Goal: Complete application form

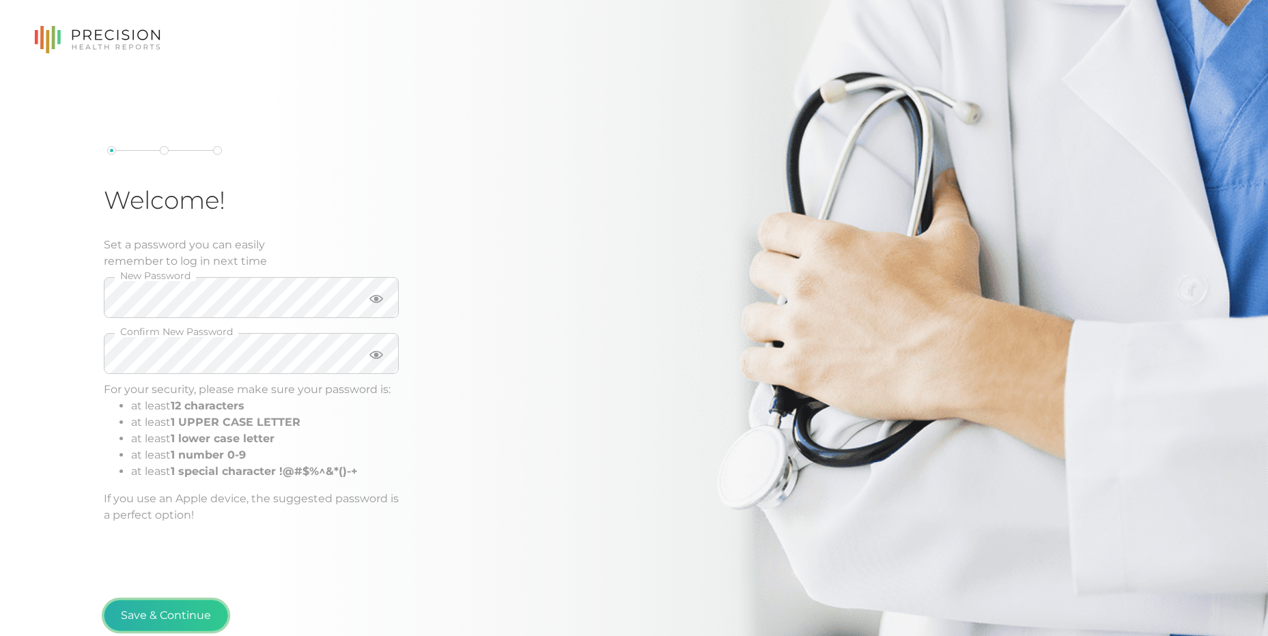
click at [180, 608] on button "Save & Continue" at bounding box center [166, 615] width 124 height 31
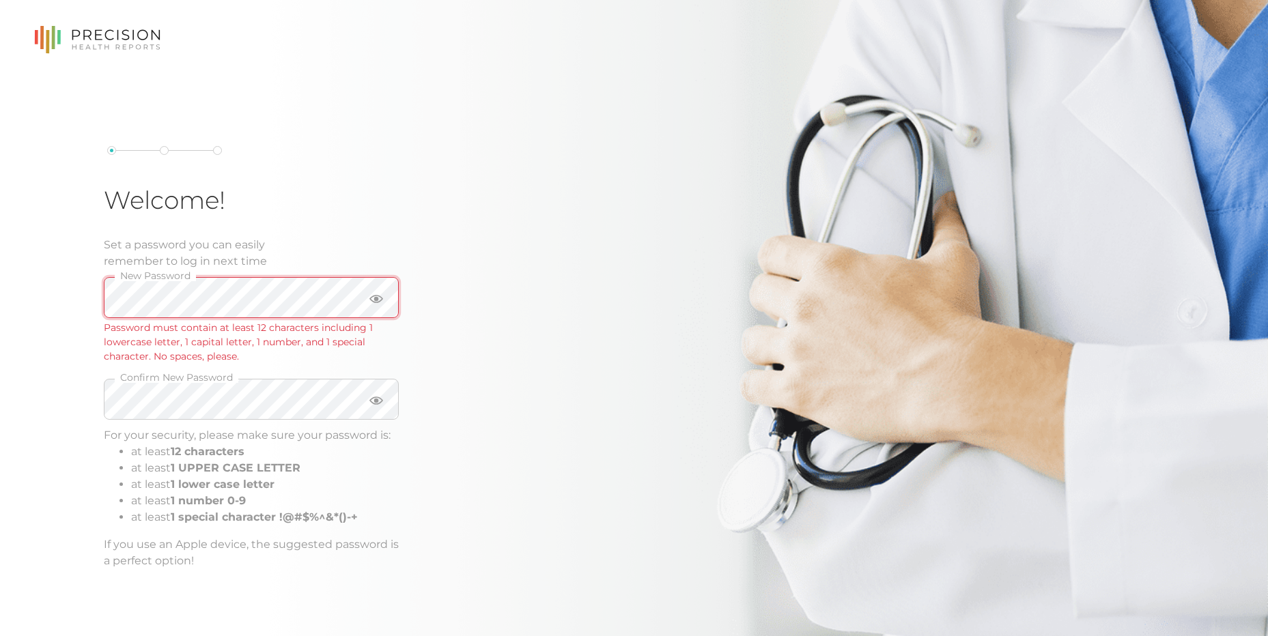
click at [51, 281] on div "Welcome! Set a password you can easily remember to log in next time New Passwor…" at bounding box center [634, 363] width 1268 height 727
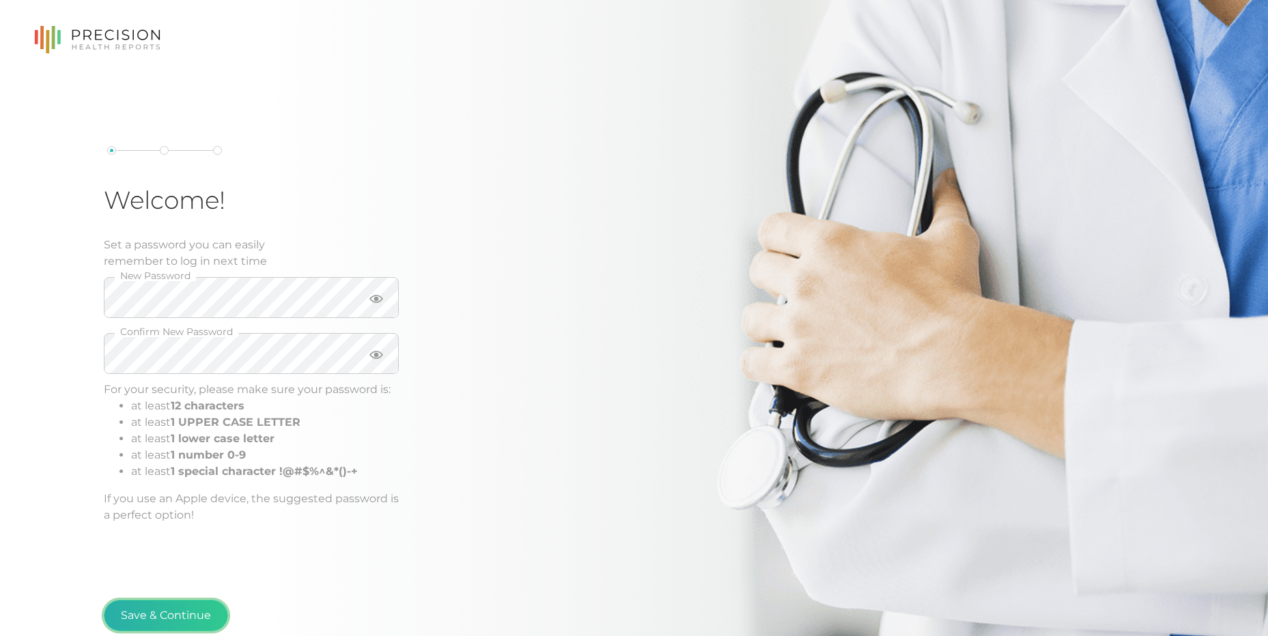
click at [159, 609] on button "Save & Continue" at bounding box center [166, 615] width 124 height 31
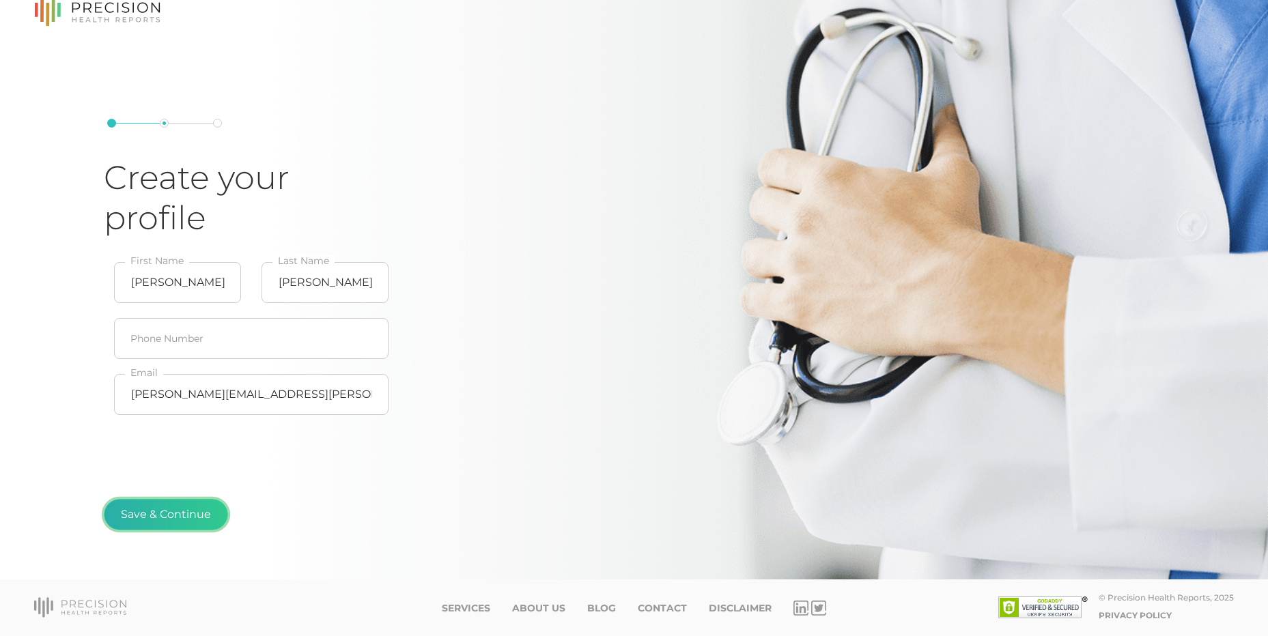
click at [182, 516] on button "Save & Continue" at bounding box center [166, 514] width 124 height 31
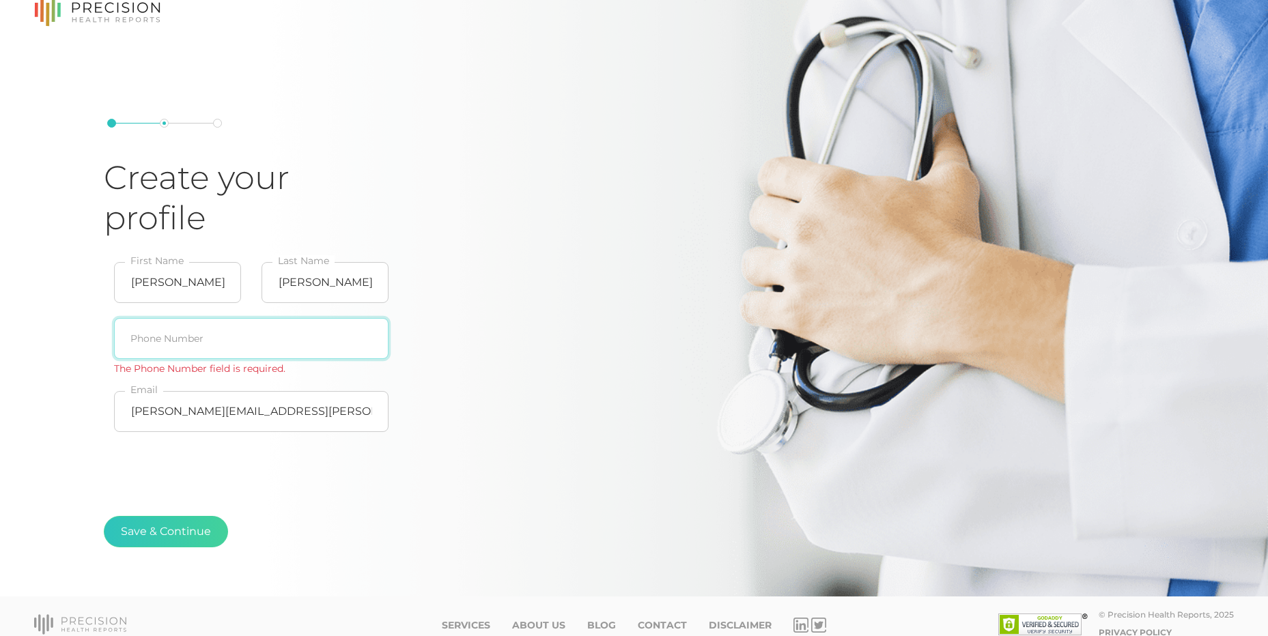
click at [313, 330] on input "text" at bounding box center [251, 338] width 275 height 41
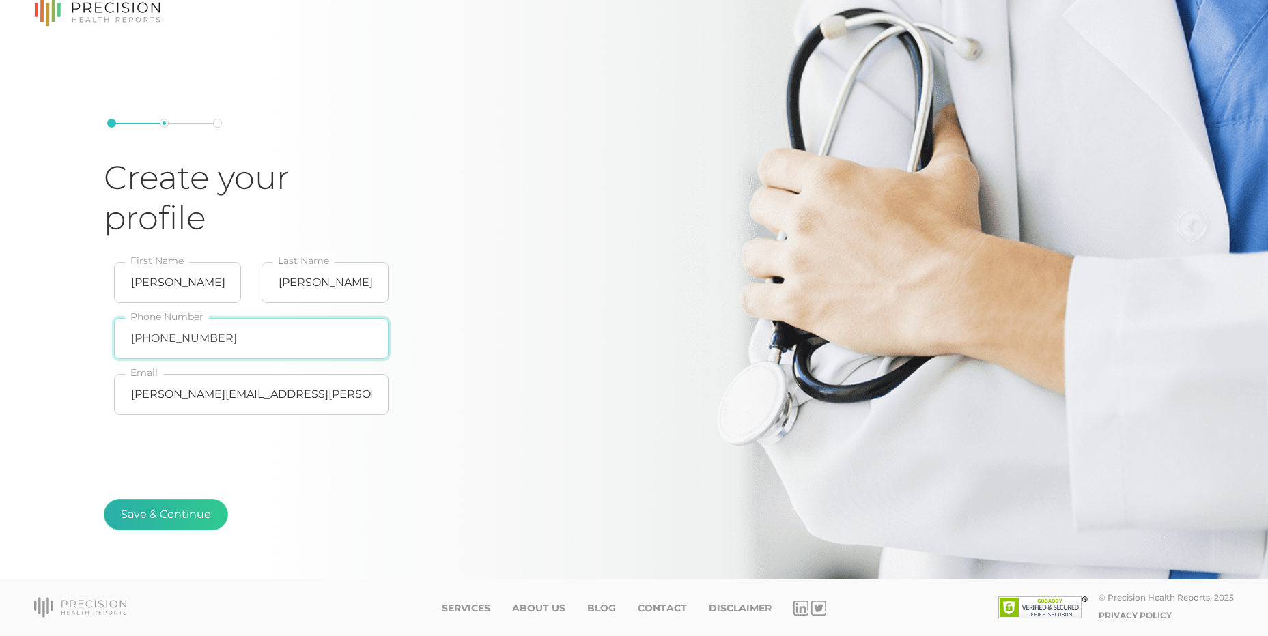
type input "314-960-7237"
click at [178, 518] on button "Save & Continue" at bounding box center [166, 514] width 124 height 31
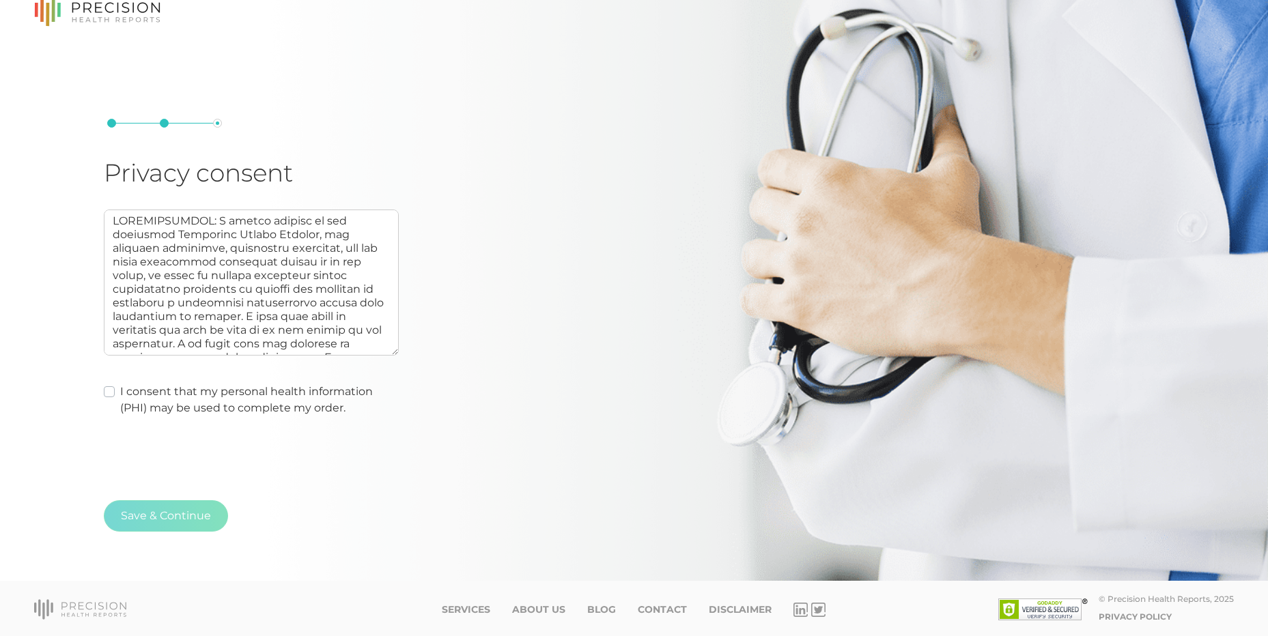
scroll to position [29, 0]
click at [120, 388] on label "I consent that my personal health information (PHI) may be used to complete my …" at bounding box center [259, 398] width 279 height 33
click at [108, 388] on input "I consent that my personal health information (PHI) may be used to complete my …" at bounding box center [109, 389] width 11 height 14
checkbox input "true"
type textarea "AUTHORIZATION: I hereby consent to and authorize Precision Health Reports, the …"
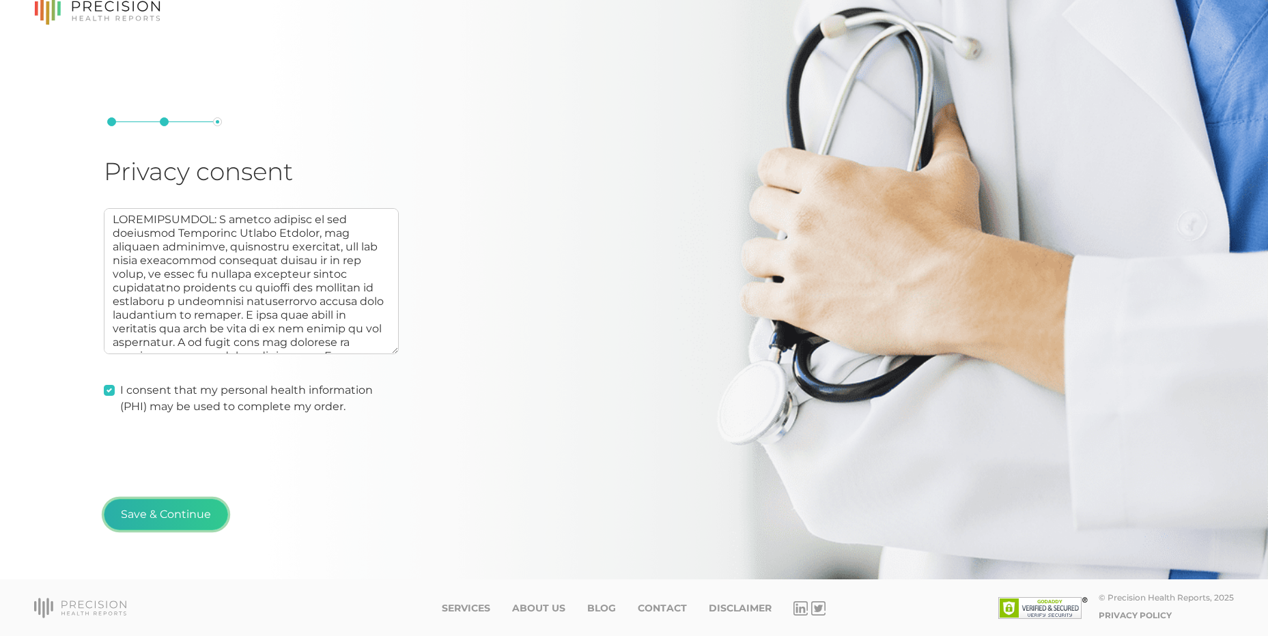
click at [187, 518] on button "Save & Continue" at bounding box center [166, 514] width 124 height 31
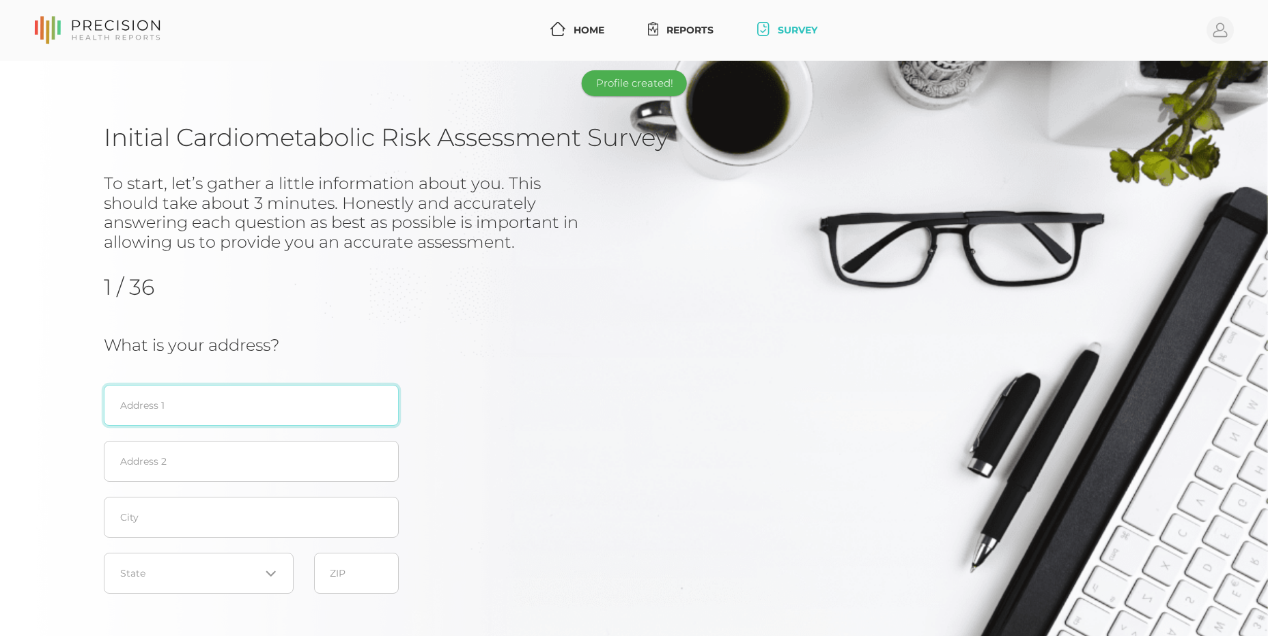
click at [287, 389] on input "text" at bounding box center [251, 405] width 295 height 41
type input "5695 Garland Lane N"
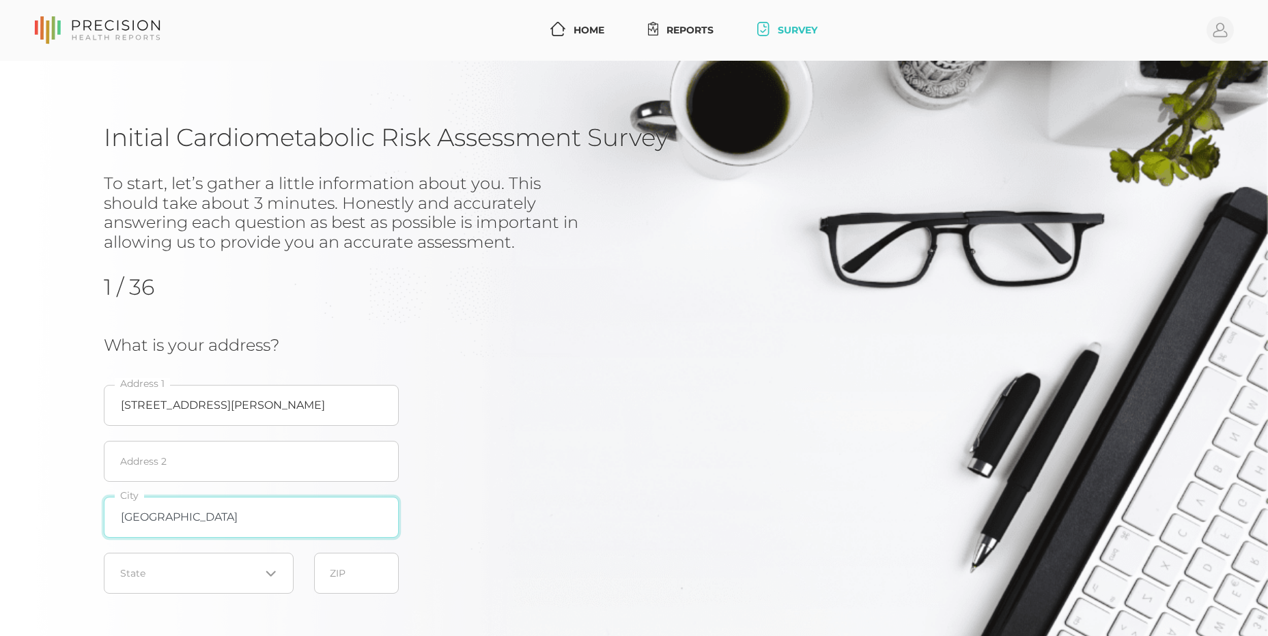
type input "Plymouth"
type input "55446"
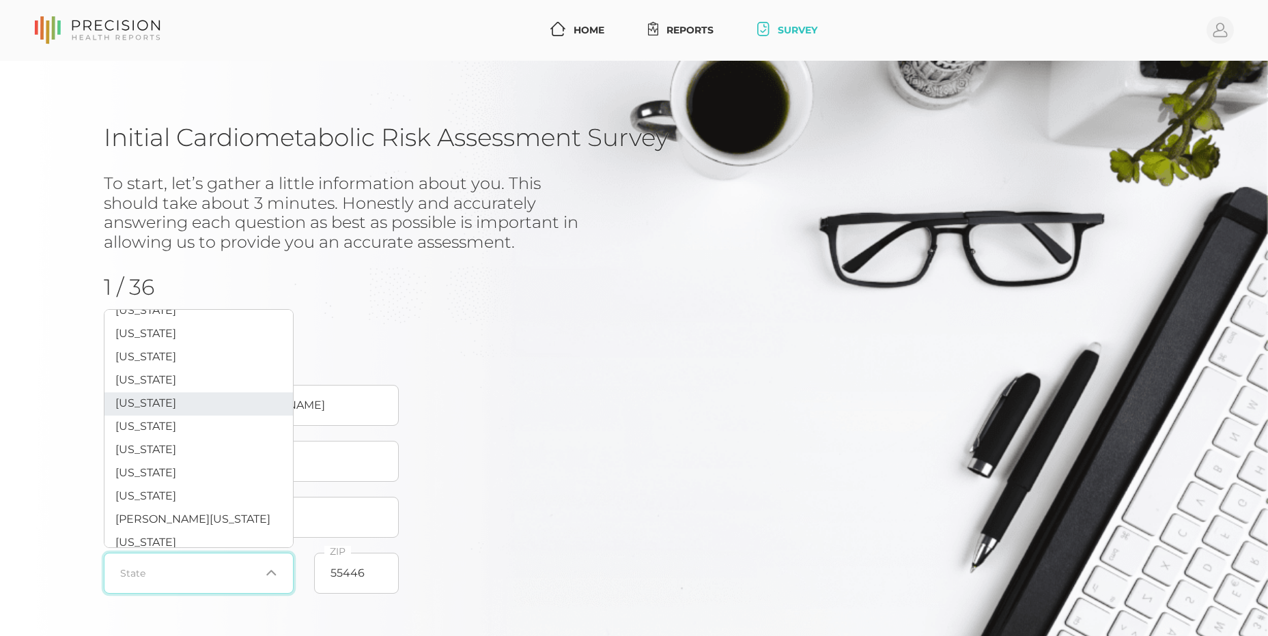
scroll to position [478, 0]
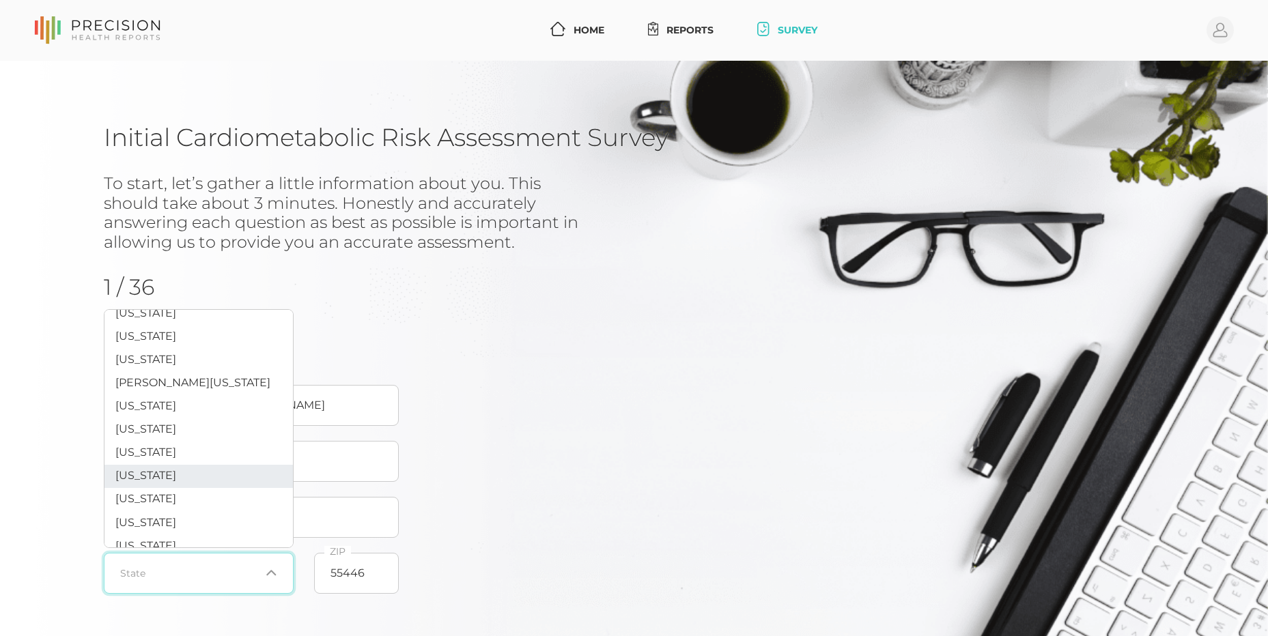
click at [150, 482] on span "Minnesota" at bounding box center [145, 475] width 61 height 13
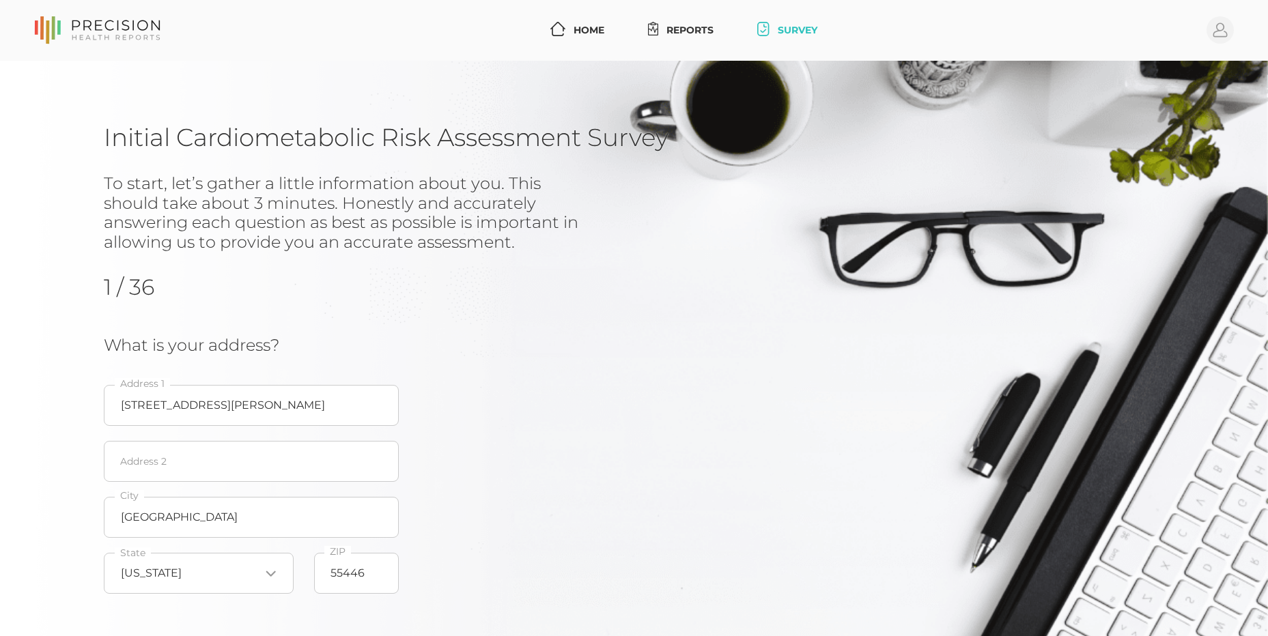
click at [486, 481] on div "What is your address? 5695 Garland Lane N Address 1 Address 2 Plymouth City Min…" at bounding box center [422, 469] width 636 height 266
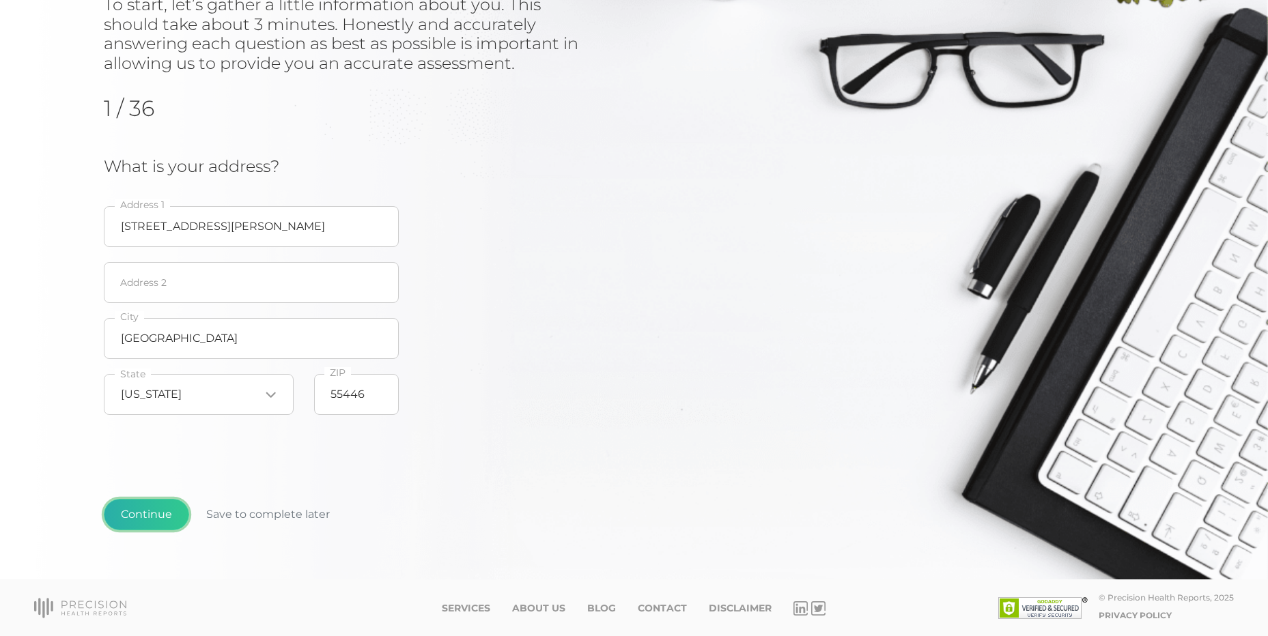
click at [155, 509] on button "Continue" at bounding box center [146, 514] width 85 height 31
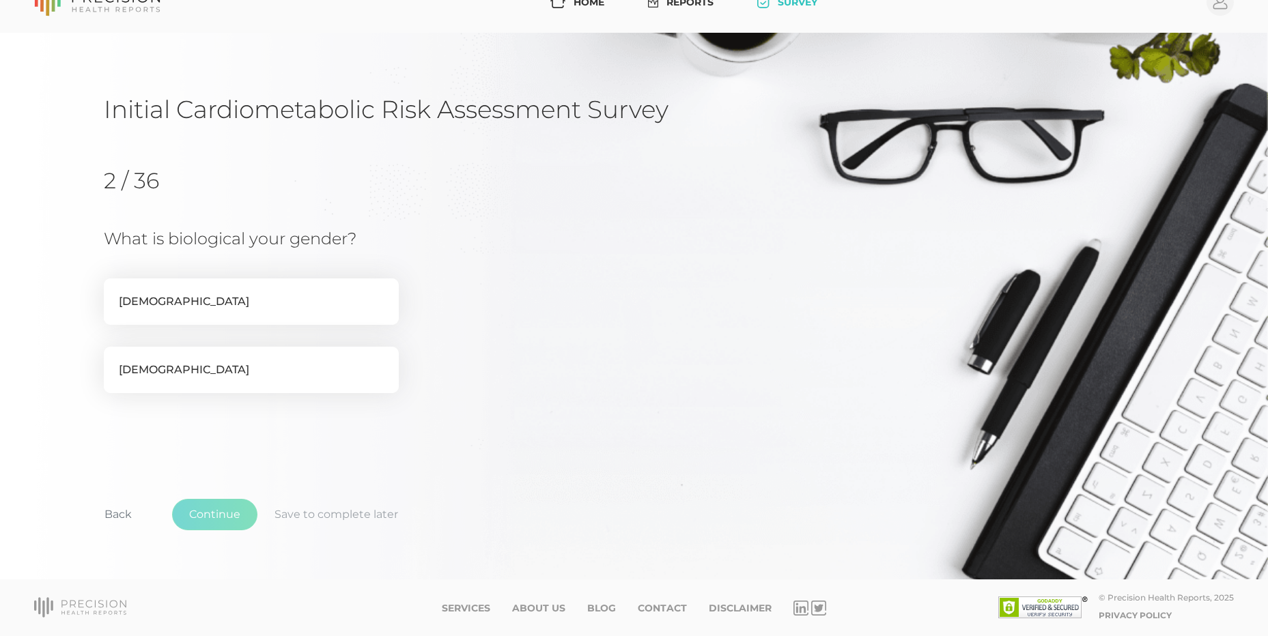
scroll to position [44, 0]
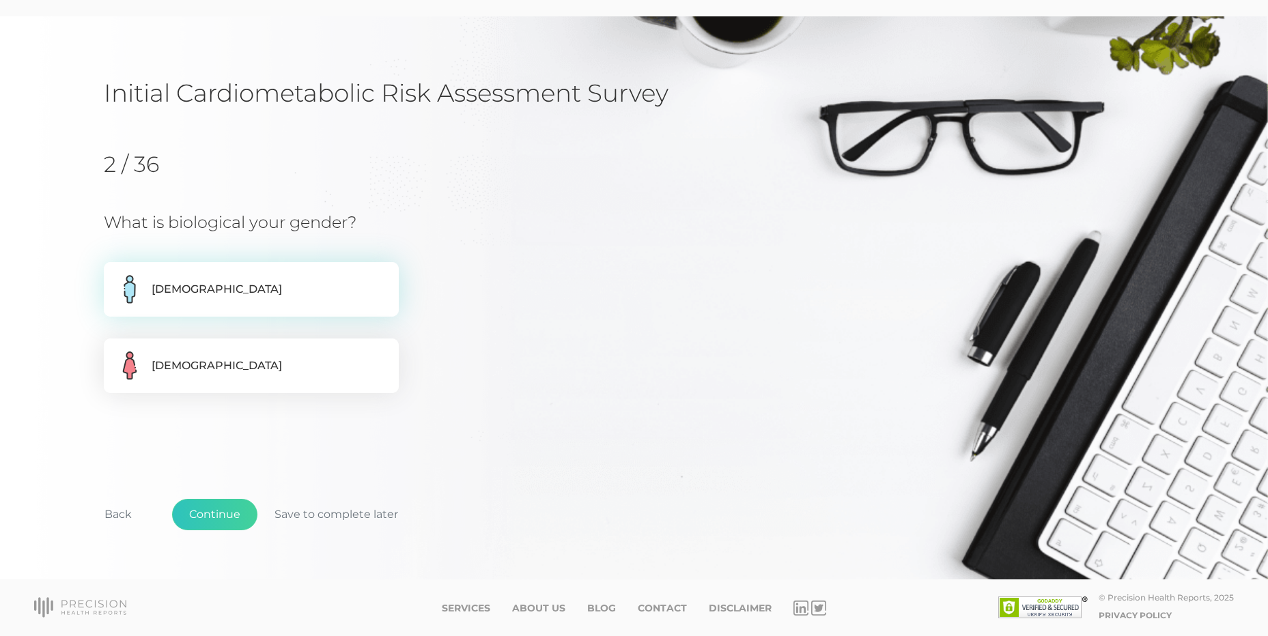
click at [200, 294] on label "Male" at bounding box center [251, 289] width 295 height 55
click at [115, 276] on input "Male" at bounding box center [109, 269] width 11 height 14
radio input "true"
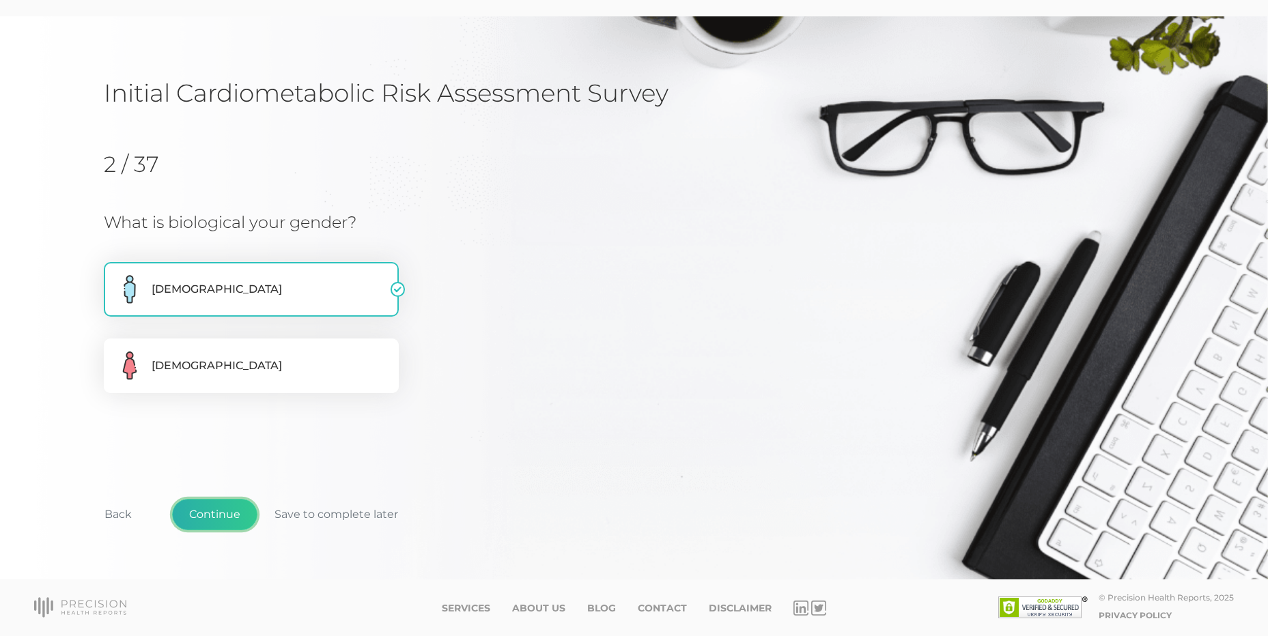
click at [239, 517] on button "Continue" at bounding box center [214, 514] width 85 height 31
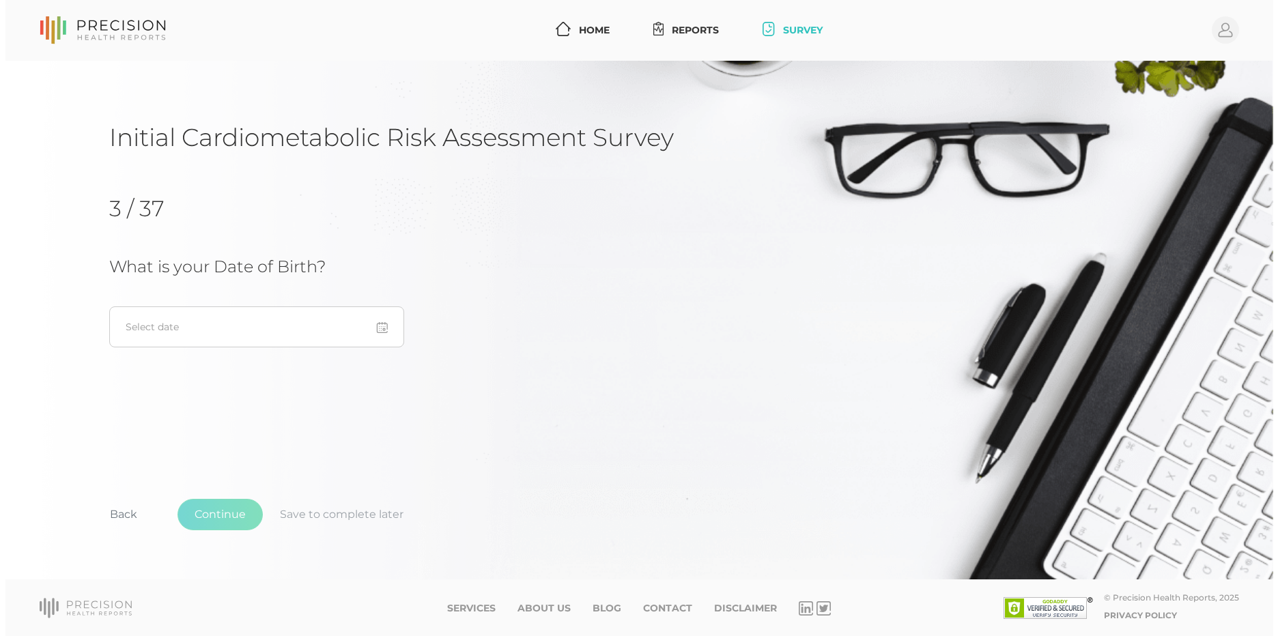
scroll to position [0, 0]
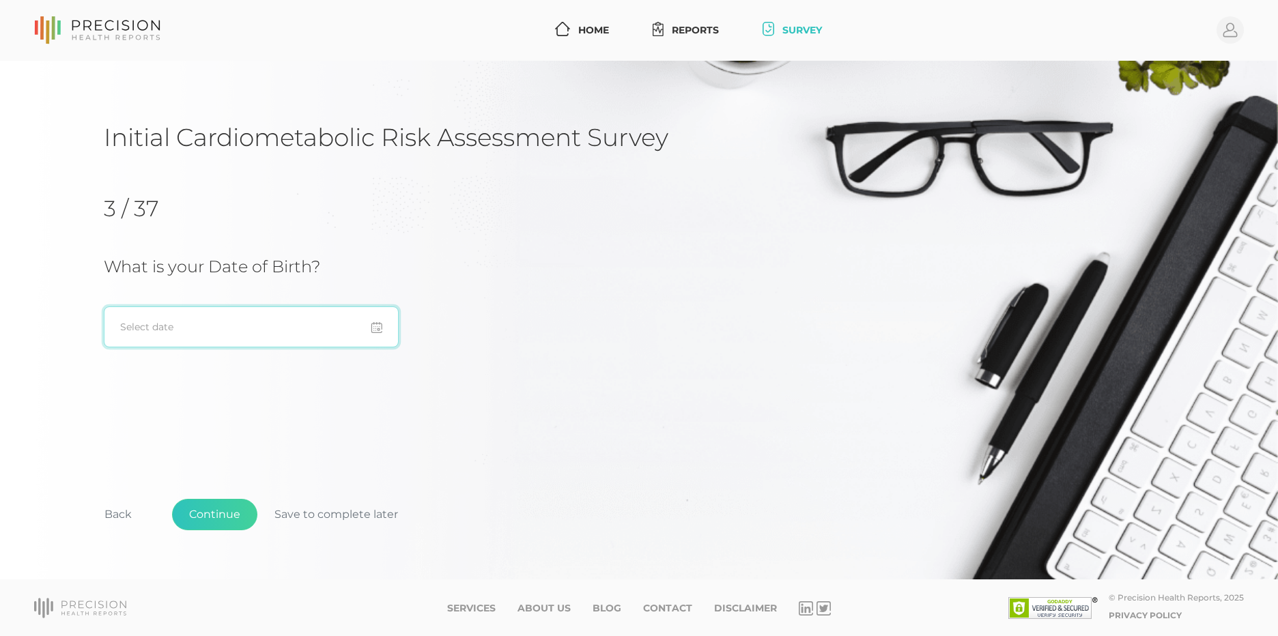
click at [243, 341] on input at bounding box center [251, 327] width 295 height 41
click at [203, 375] on div "September 2025" at bounding box center [192, 370] width 52 height 18
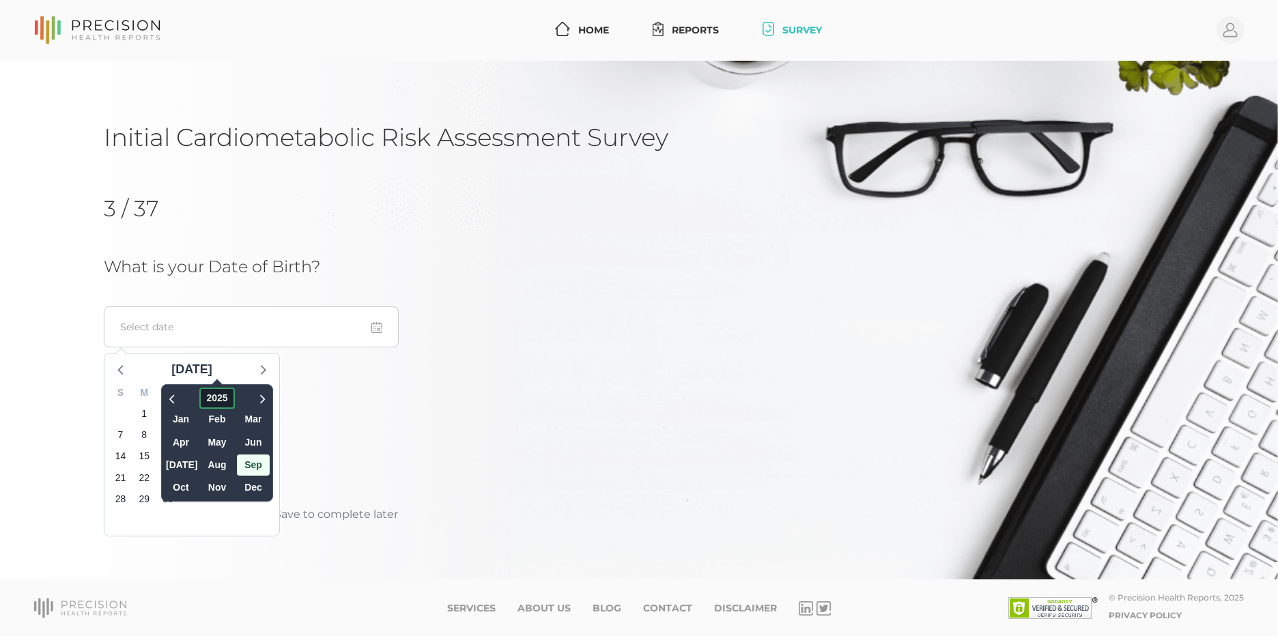
click at [200, 393] on span "2025" at bounding box center [217, 398] width 35 height 21
click at [166, 396] on icon at bounding box center [173, 399] width 14 height 16
click at [169, 396] on icon at bounding box center [171, 399] width 5 height 9
click at [167, 439] on span "1983" at bounding box center [183, 442] width 33 height 21
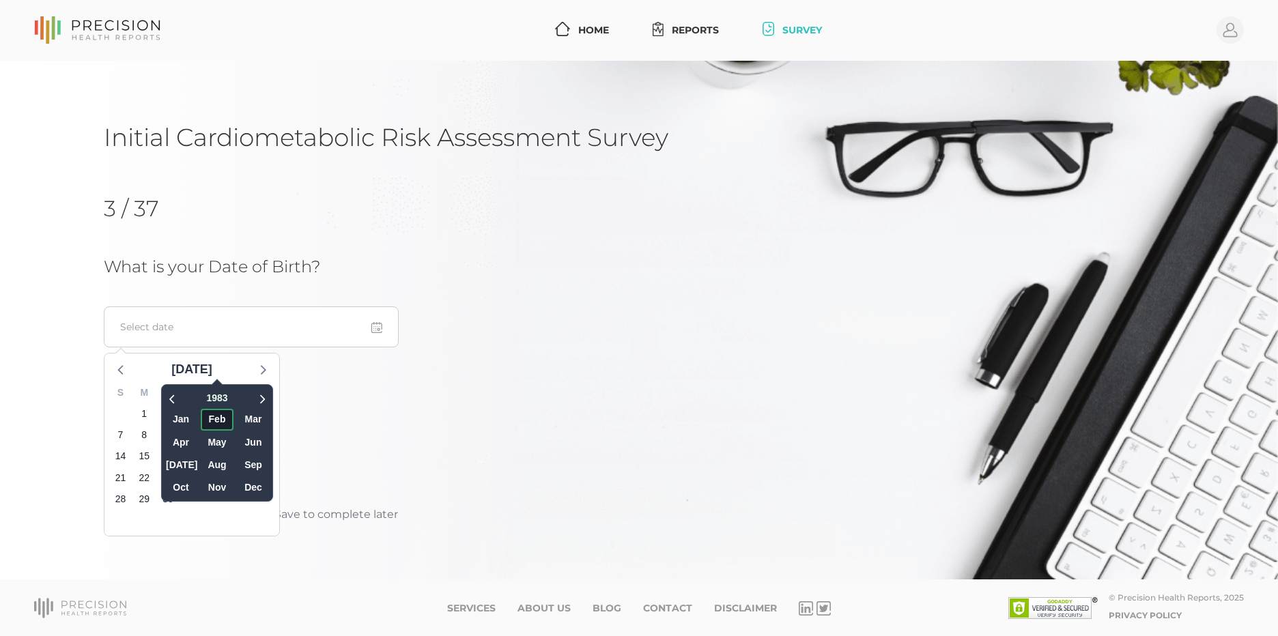
click at [201, 420] on span "Feb" at bounding box center [217, 419] width 33 height 21
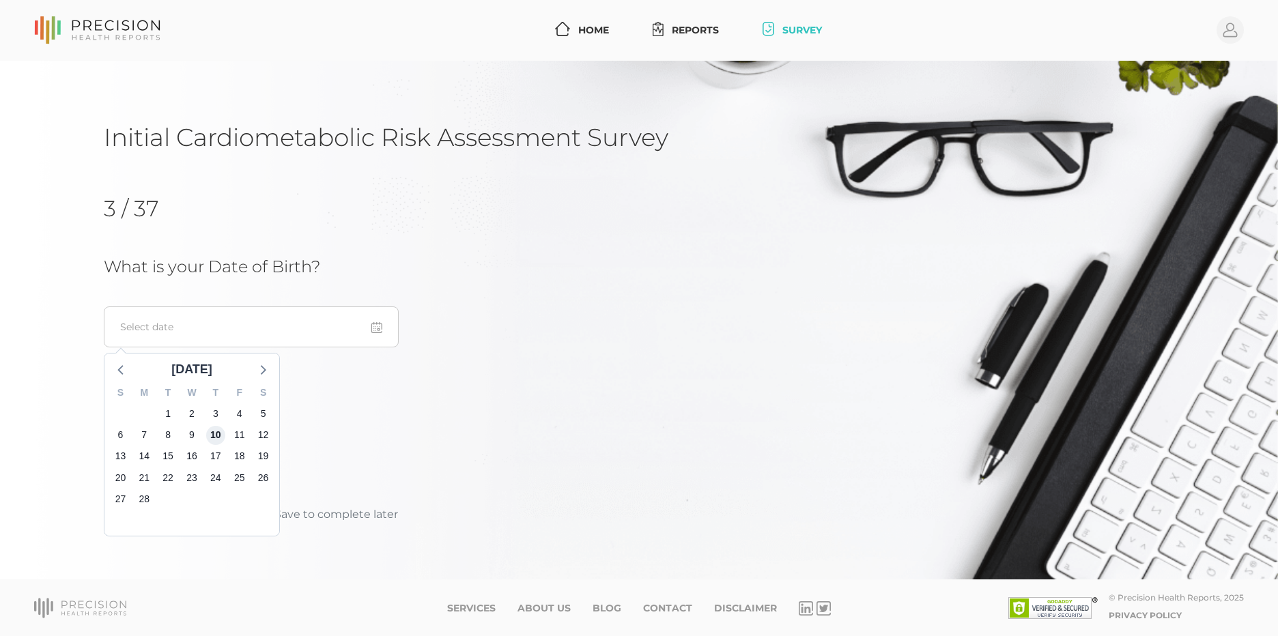
click at [212, 437] on span "10" at bounding box center [215, 435] width 19 height 19
type input "[DATE]"
click at [226, 508] on button "Continue" at bounding box center [214, 514] width 85 height 31
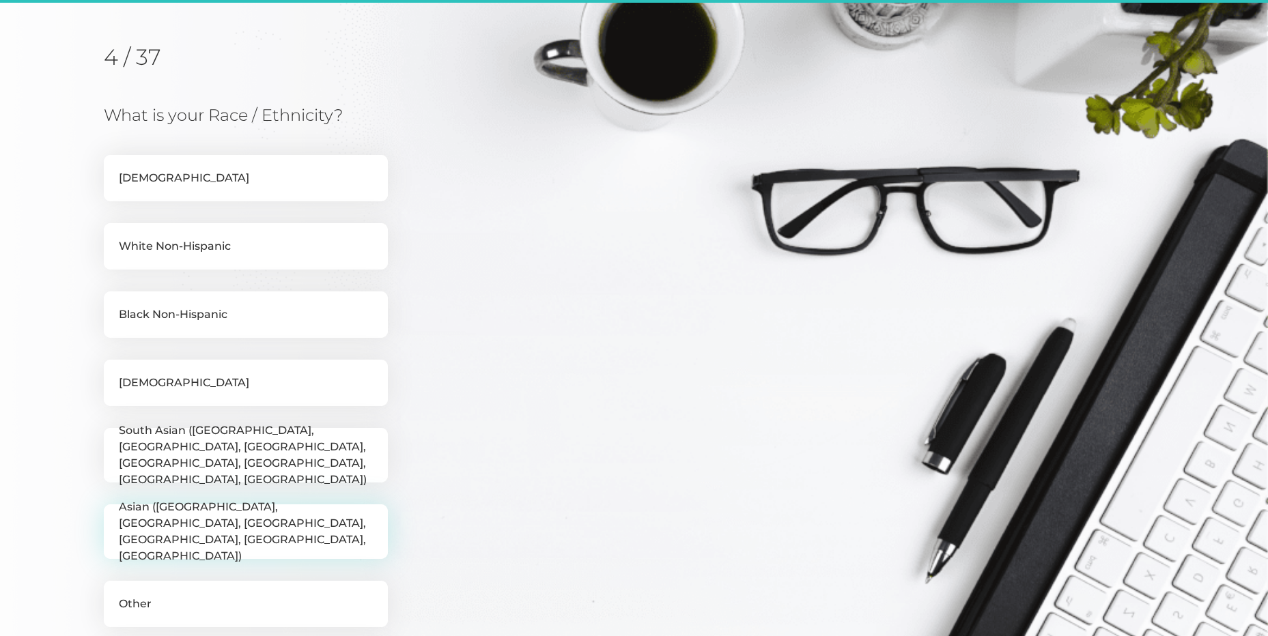
scroll to position [174, 0]
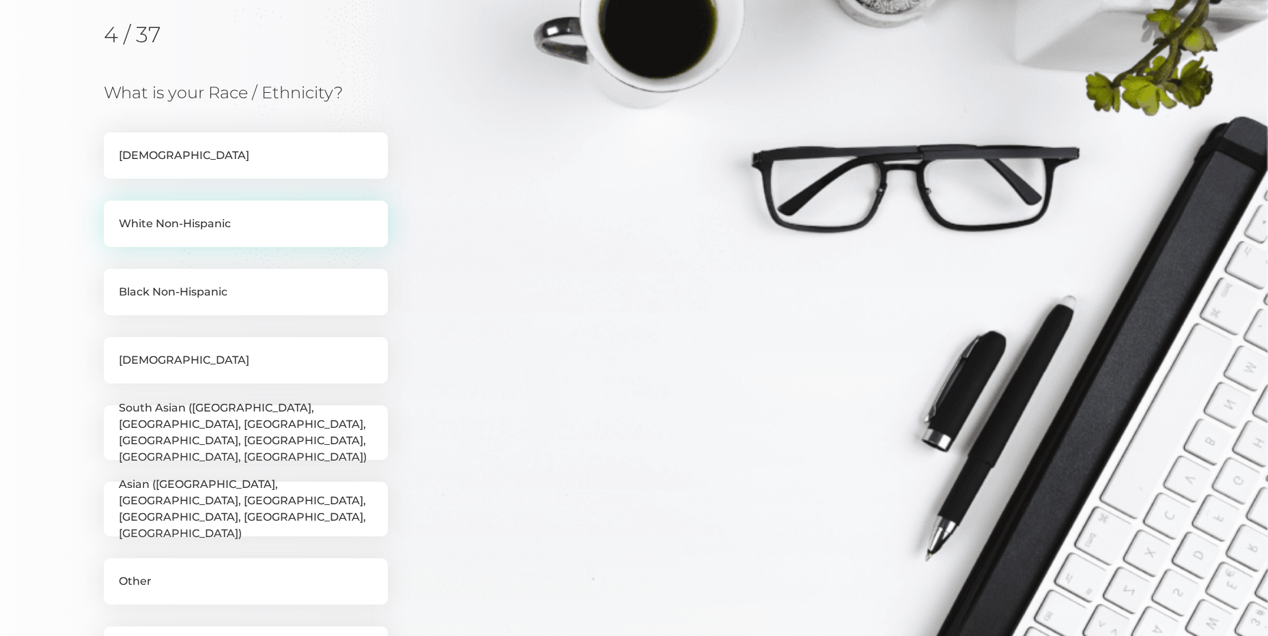
click at [280, 224] on label "White Non-Hispanic" at bounding box center [246, 224] width 284 height 46
click at [115, 214] on input "White Non-Hispanic" at bounding box center [109, 208] width 11 height 14
checkbox input "true"
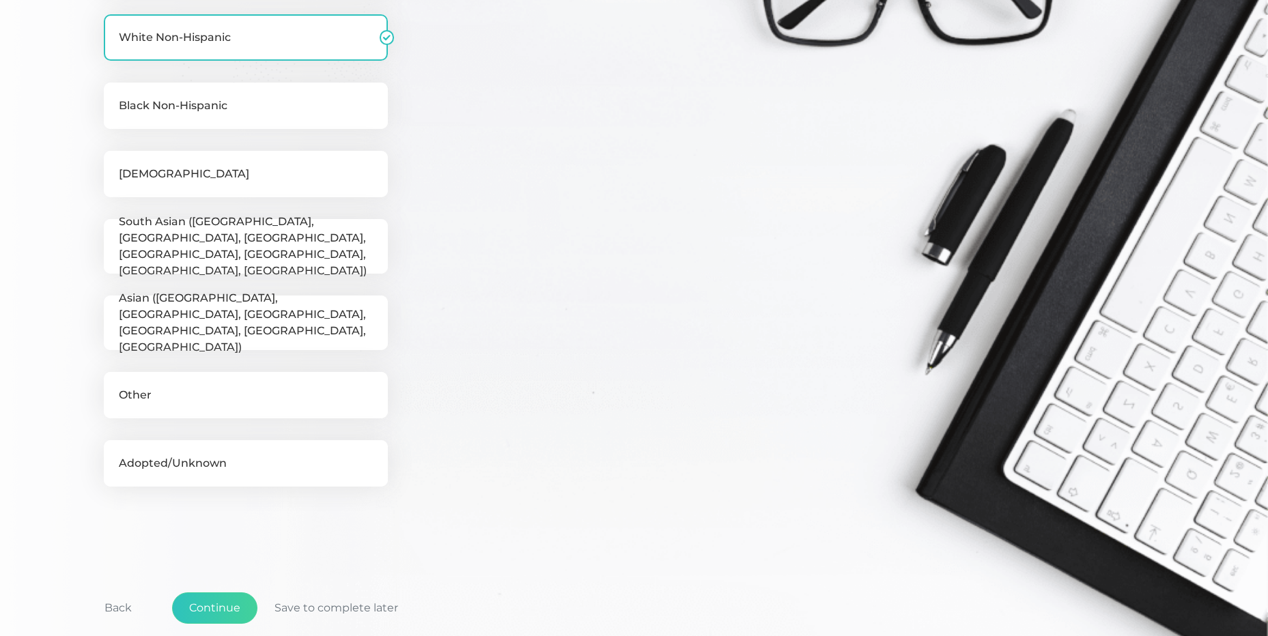
scroll to position [454, 0]
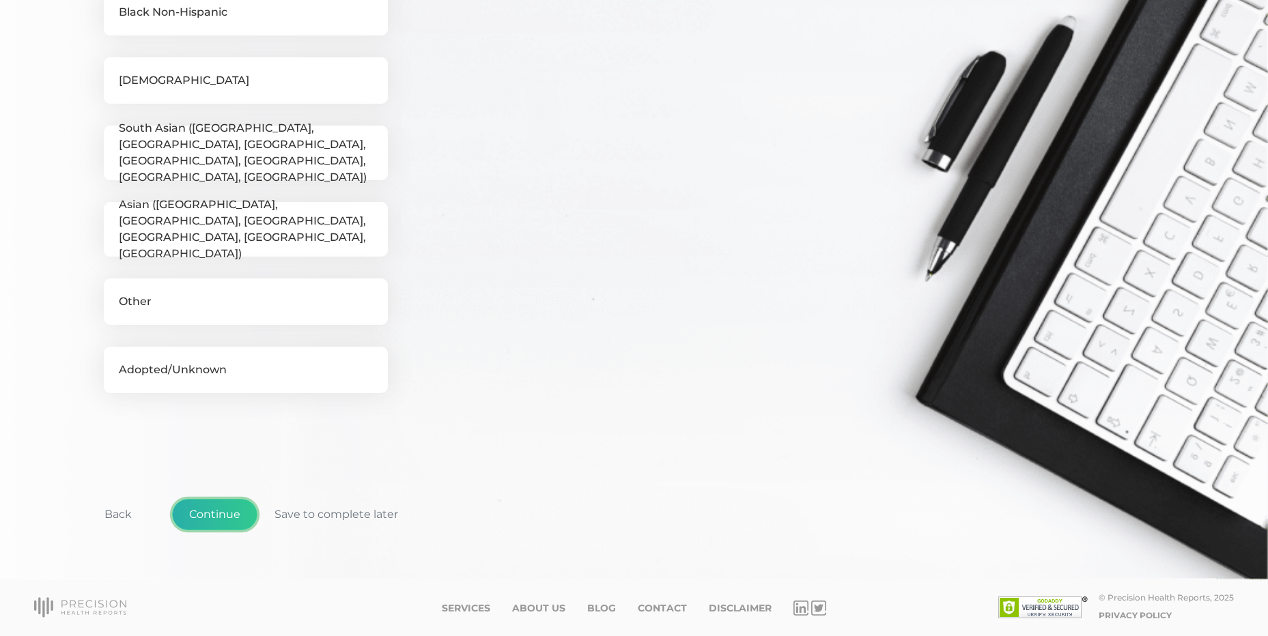
click at [227, 513] on button "Continue" at bounding box center [214, 514] width 85 height 31
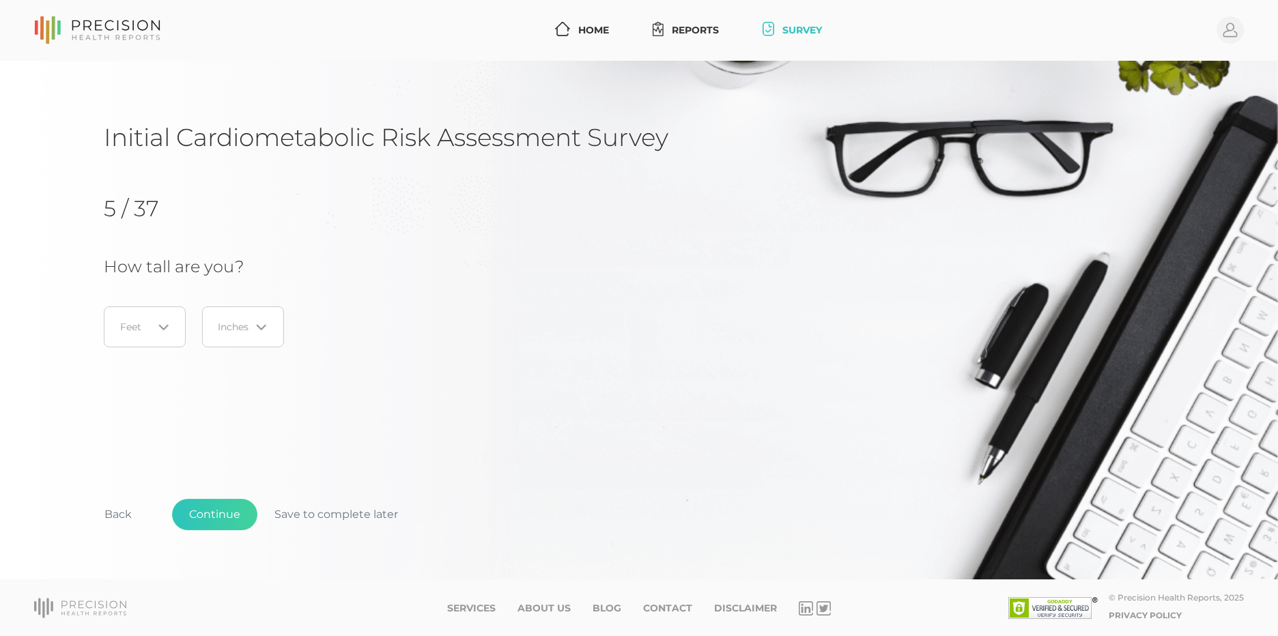
click at [155, 313] on div "Loading..." at bounding box center [145, 327] width 82 height 41
click at [120, 429] on li "6" at bounding box center [145, 439] width 108 height 23
click at [251, 330] on div "Loading..." at bounding box center [259, 327] width 16 height 14
click at [200, 369] on span "0" at bounding box center [204, 369] width 8 height 13
click at [201, 509] on button "Continue" at bounding box center [214, 514] width 85 height 31
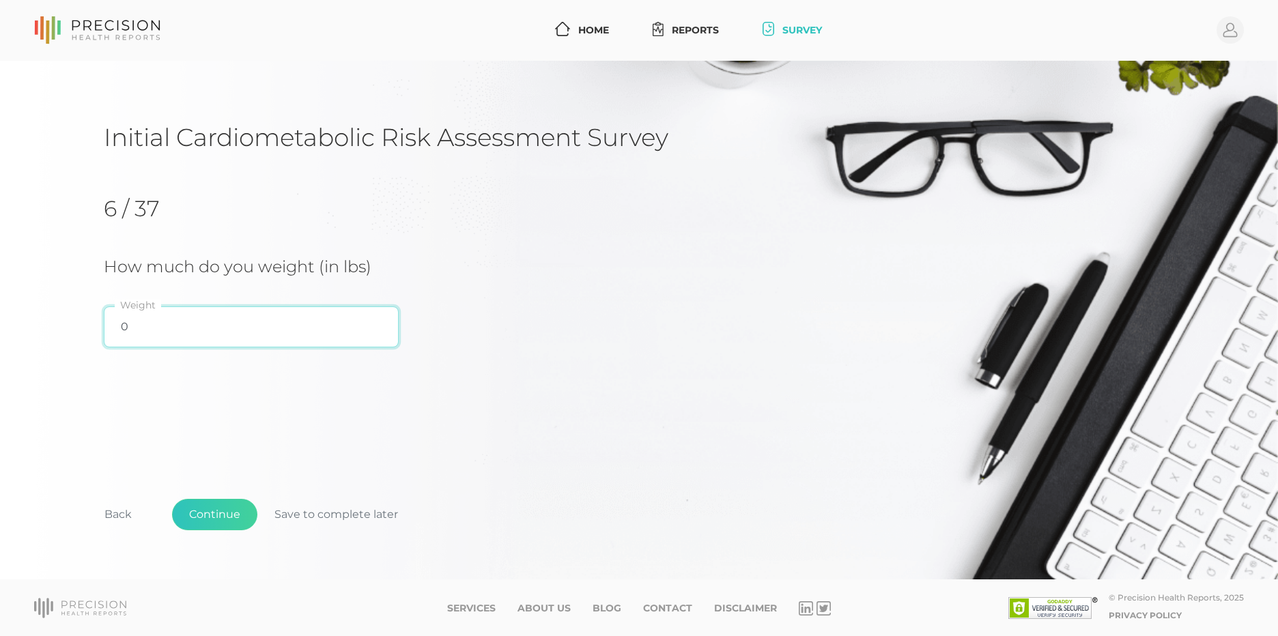
click at [210, 328] on input "0" at bounding box center [251, 327] width 295 height 41
type input "210"
click at [214, 516] on button "Continue" at bounding box center [214, 514] width 85 height 31
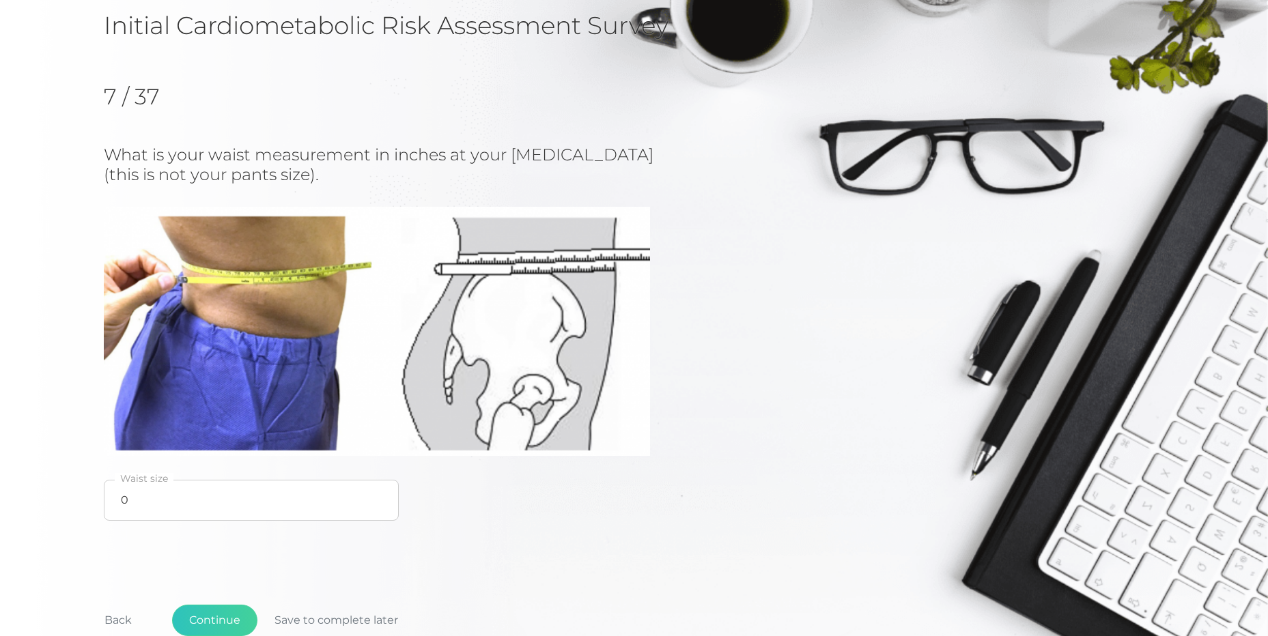
scroll to position [137, 0]
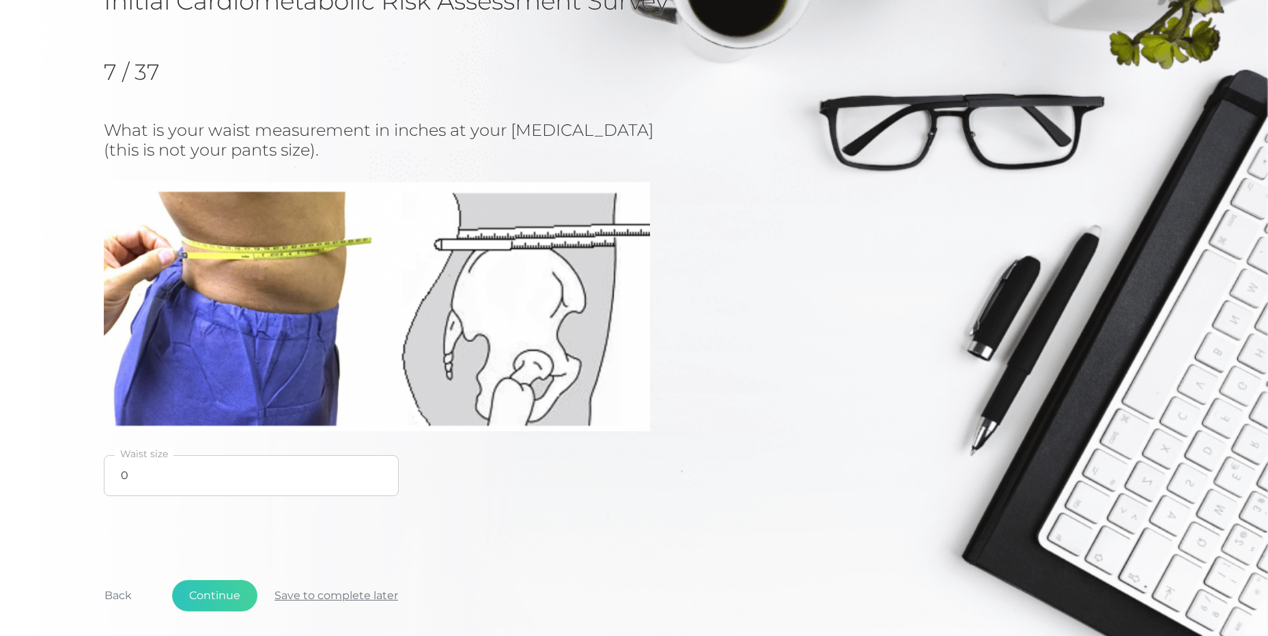
click at [356, 588] on button "Save to complete later" at bounding box center [336, 595] width 158 height 31
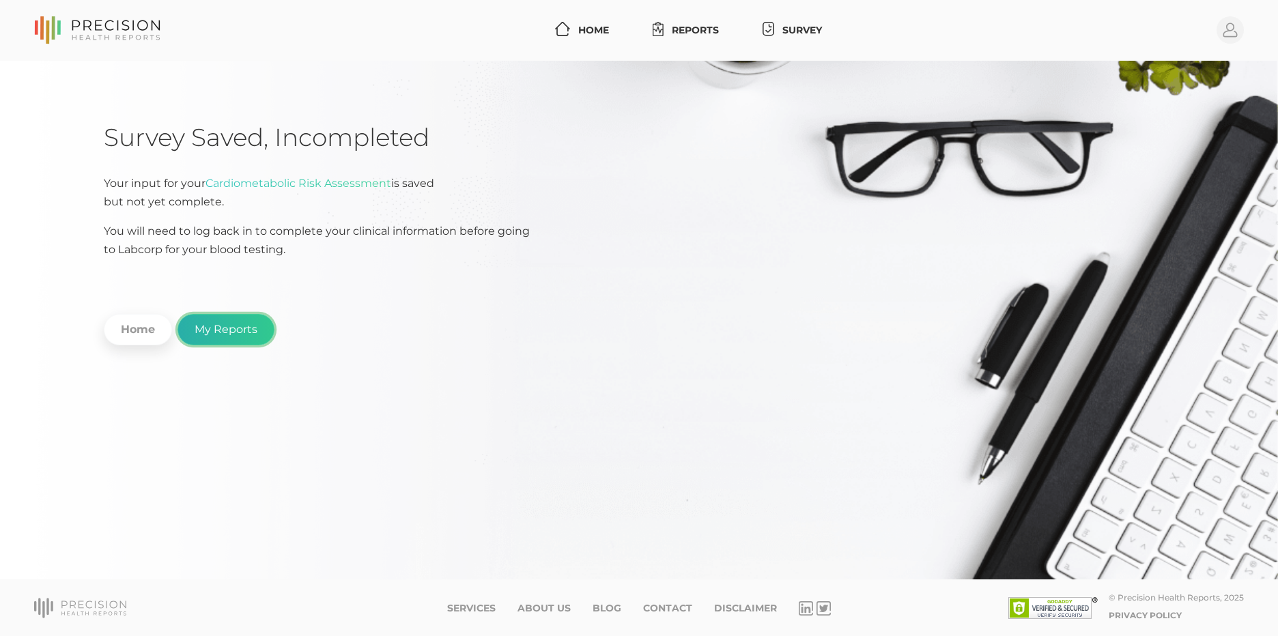
click at [188, 333] on link "My Reports" at bounding box center [226, 329] width 97 height 31
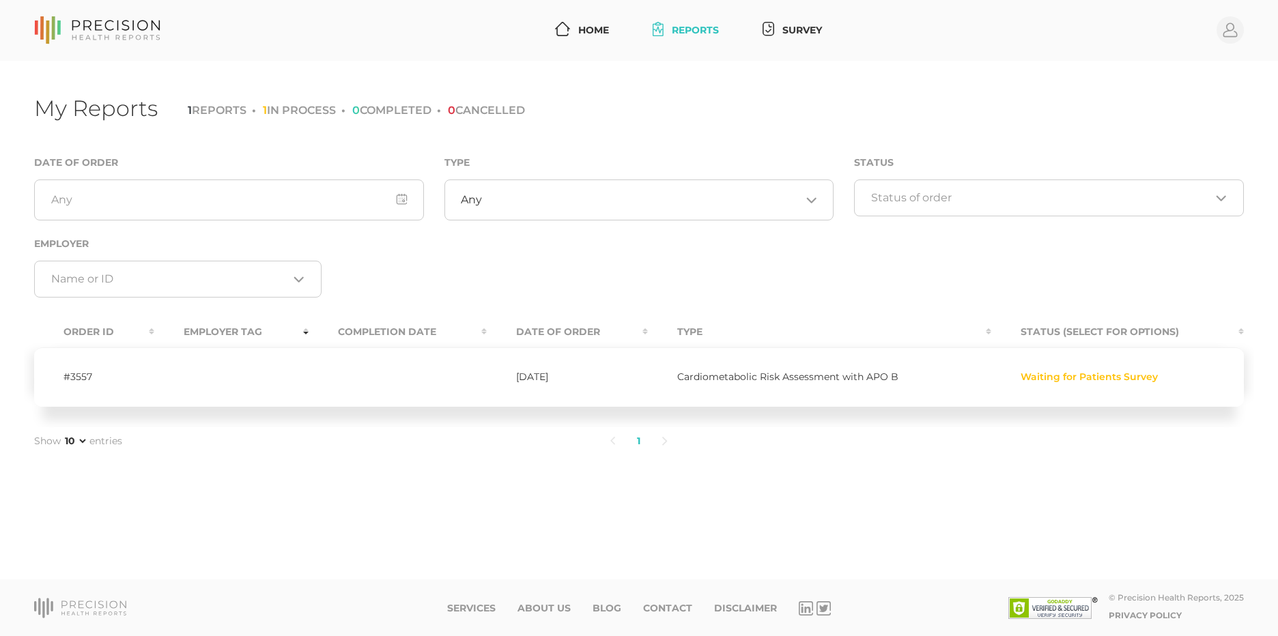
click at [231, 372] on td at bounding box center [231, 377] width 154 height 59
click at [1093, 380] on span "Waiting for Patients Survey" at bounding box center [1089, 377] width 137 height 12
click at [704, 368] on td "Cardiometabolic Risk Assessment with APO B" at bounding box center [819, 377] width 343 height 59
click at [528, 376] on td "[DATE]" at bounding box center [567, 377] width 161 height 59
click at [79, 371] on td "#3557" at bounding box center [94, 377] width 120 height 59
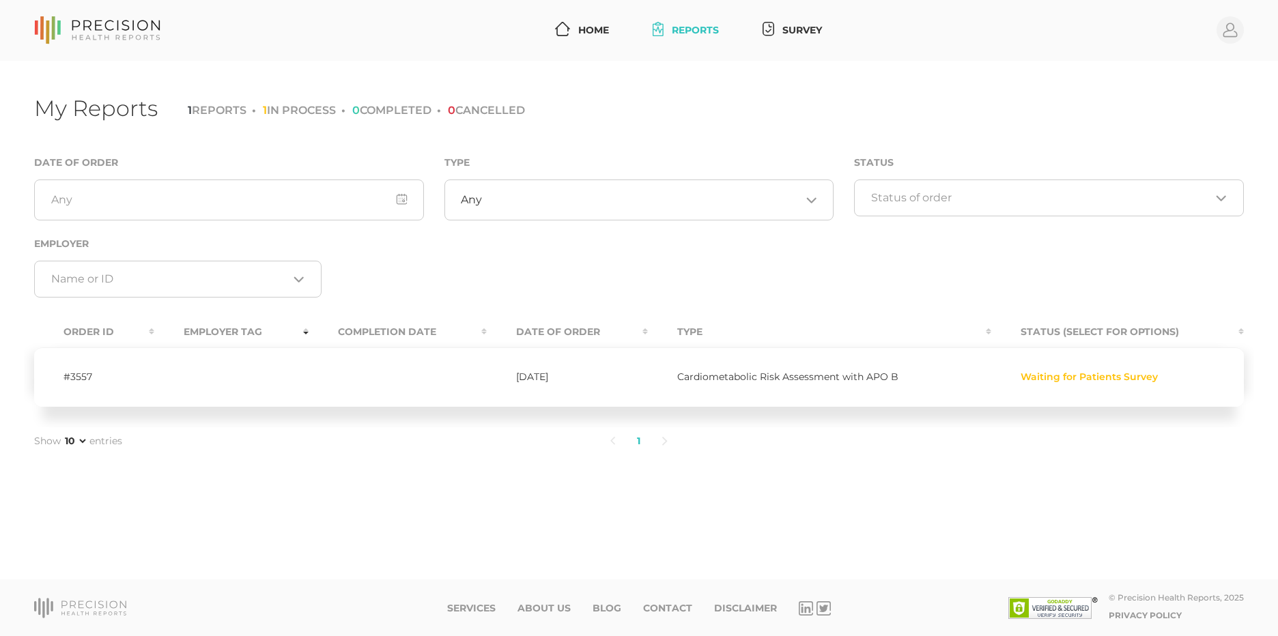
click at [145, 377] on td "#3557" at bounding box center [94, 377] width 120 height 59
click at [1140, 328] on th "Status (Select for Options)" at bounding box center [1117, 332] width 253 height 31
click at [1162, 383] on td "Waiting for Patients Survey" at bounding box center [1117, 377] width 253 height 59
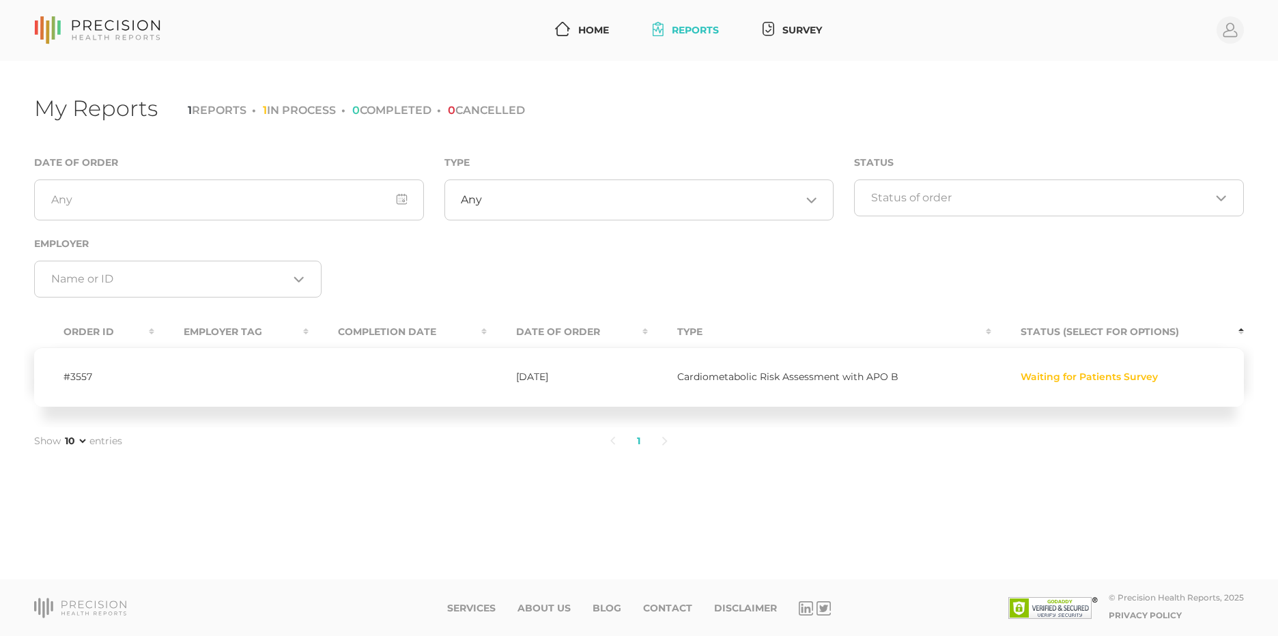
click at [1130, 377] on span "Waiting for Patients Survey" at bounding box center [1089, 377] width 137 height 12
click at [1130, 376] on span "Waiting for Patients Survey" at bounding box center [1089, 377] width 137 height 12
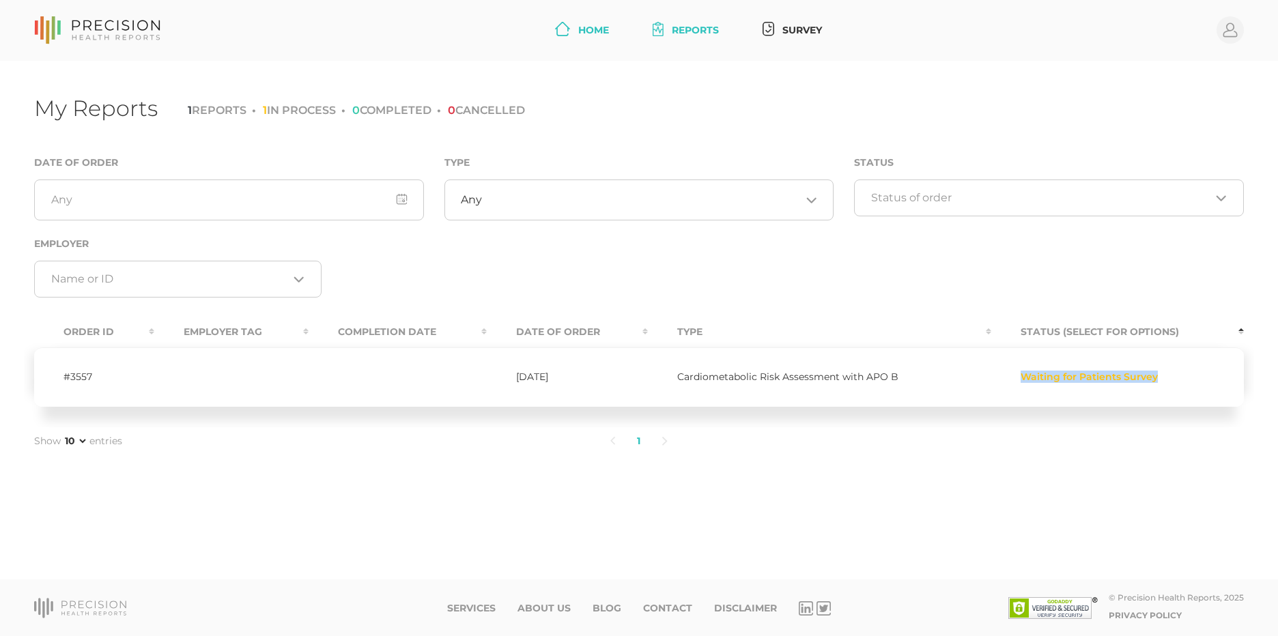
click at [602, 24] on link "Home" at bounding box center [582, 30] width 65 height 25
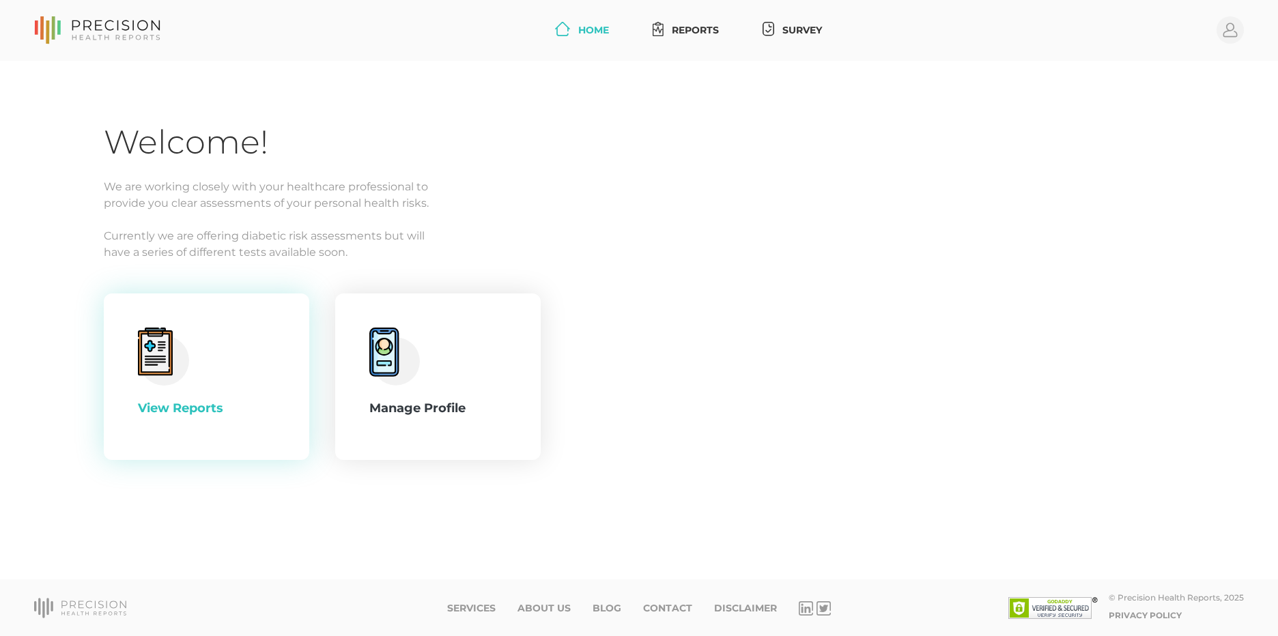
click at [212, 402] on div "View Reports" at bounding box center [206, 408] width 137 height 18
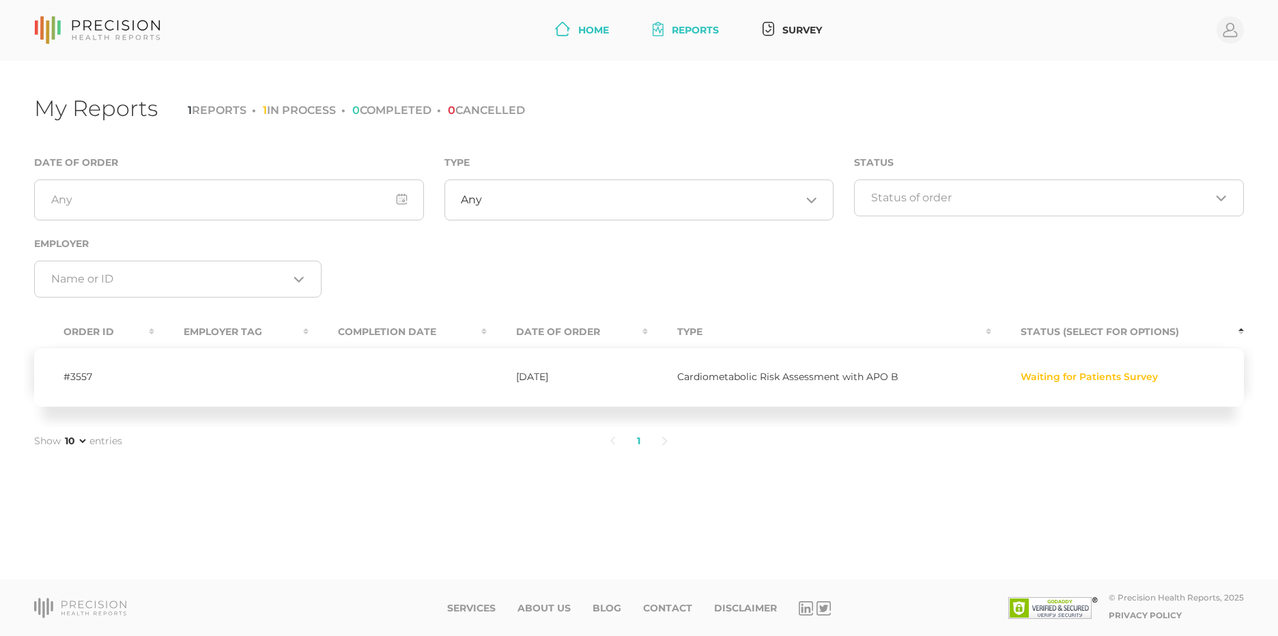
click at [597, 25] on link "Home" at bounding box center [582, 30] width 65 height 25
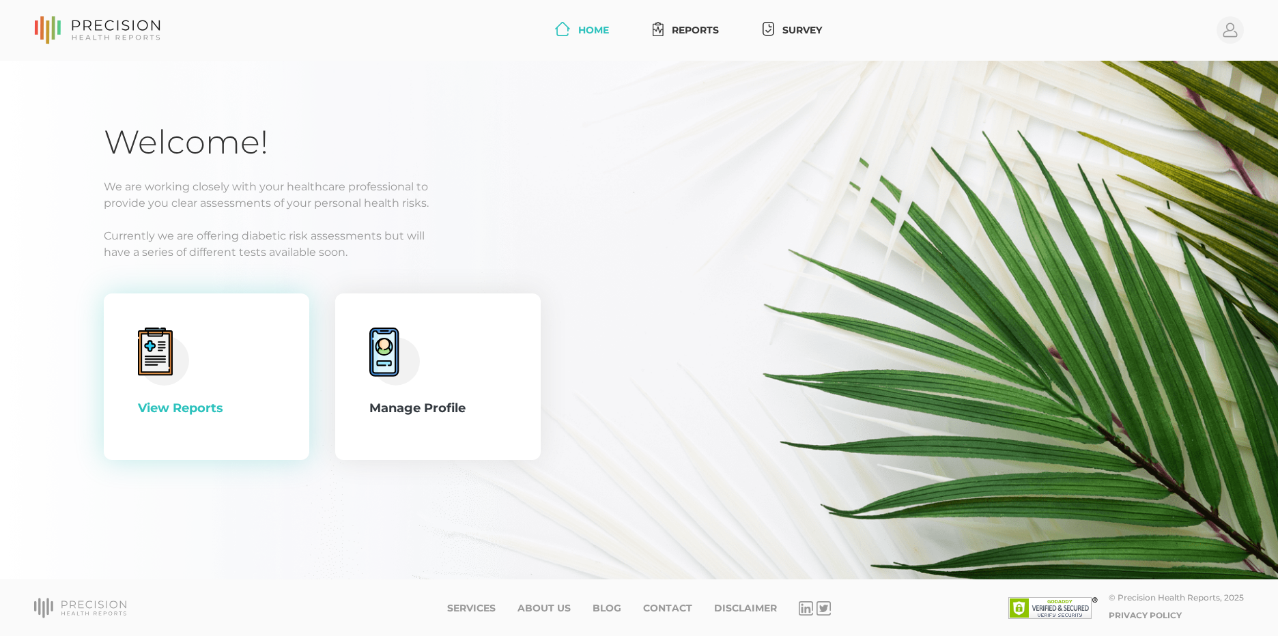
click at [156, 396] on div "View Reports" at bounding box center [206, 377] width 137 height 98
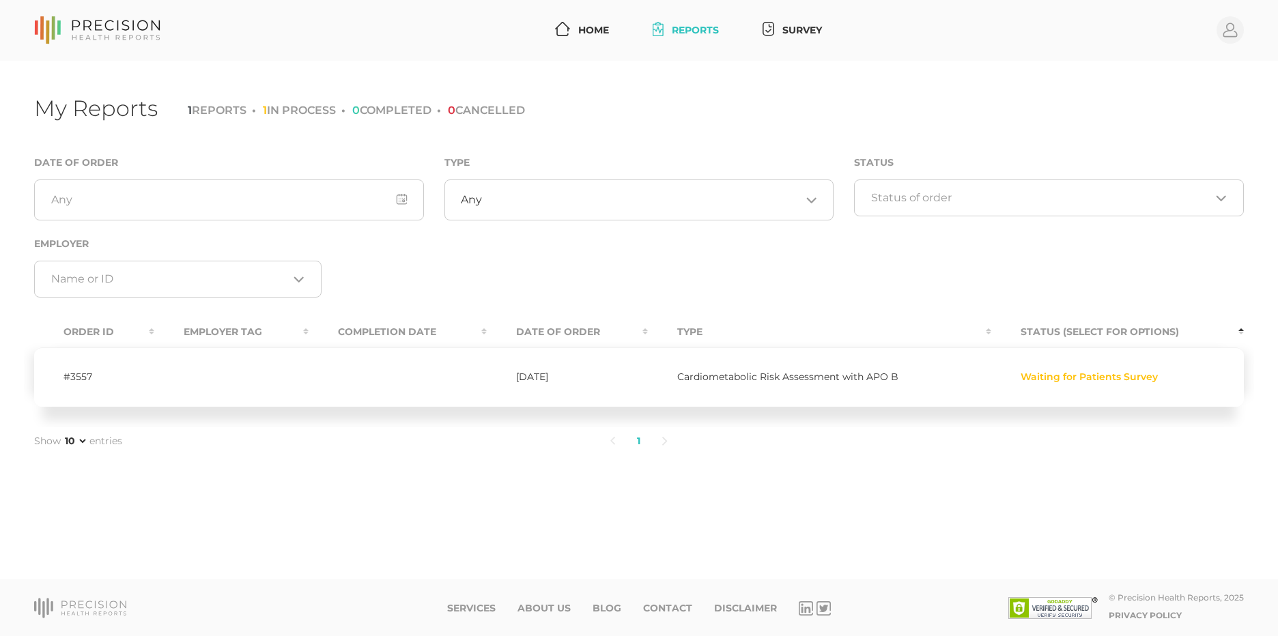
click at [95, 34] on icon at bounding box center [97, 30] width 126 height 28
click at [1230, 25] on circle at bounding box center [1230, 29] width 27 height 27
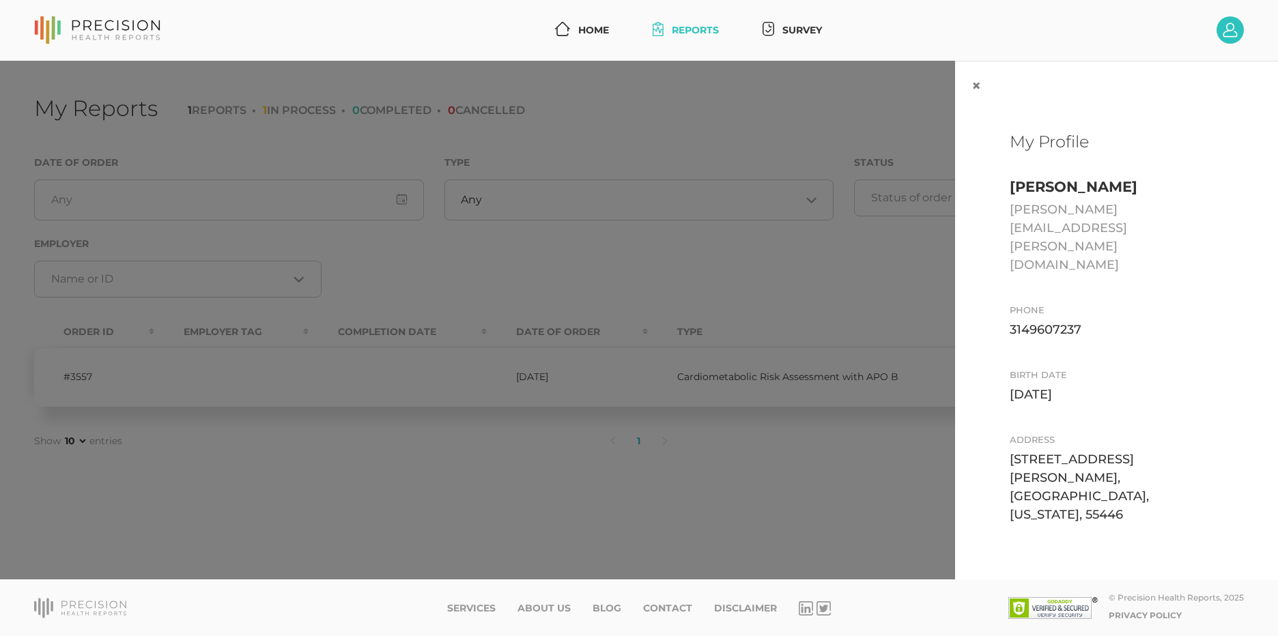
click at [845, 271] on div "× My Profile Jeffrey Dixon jeffrey.dixon@mspmac.org Phone 3149607237 Birth date…" at bounding box center [639, 321] width 1278 height 520
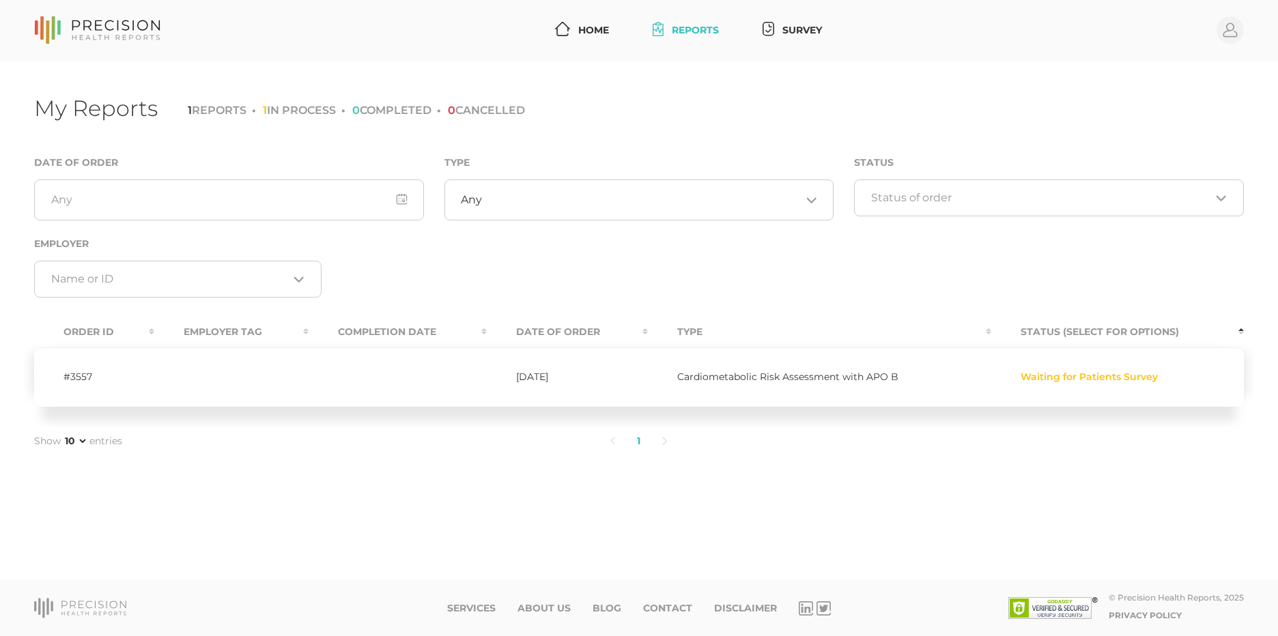
click at [1160, 329] on th "Status (Select for Options)" at bounding box center [1117, 332] width 253 height 31
click at [786, 28] on link "Survey" at bounding box center [792, 30] width 70 height 25
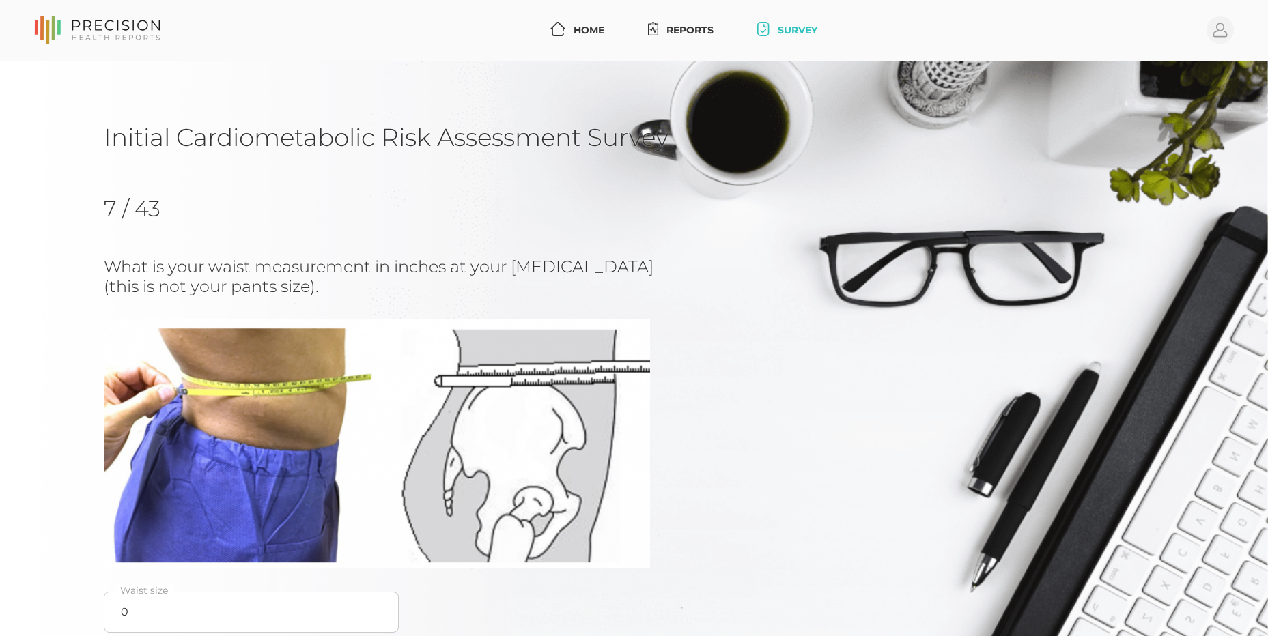
scroll to position [137, 0]
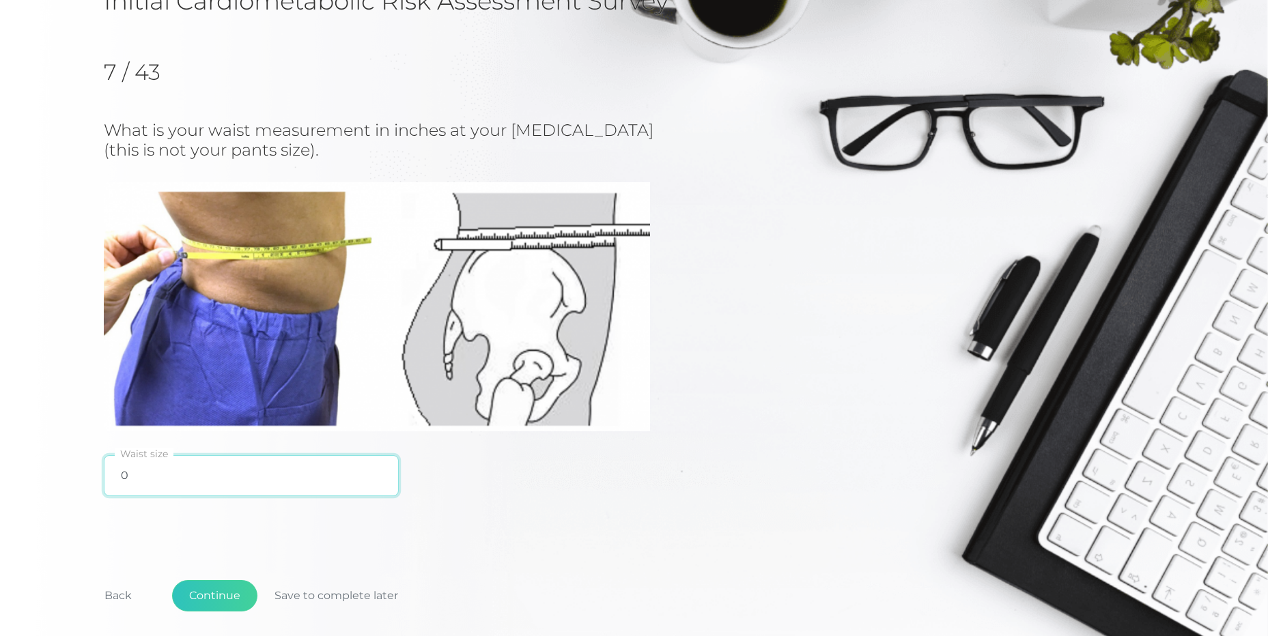
click at [169, 473] on input "0" at bounding box center [251, 475] width 295 height 41
type input "38"
click at [197, 596] on button "Continue" at bounding box center [214, 595] width 85 height 31
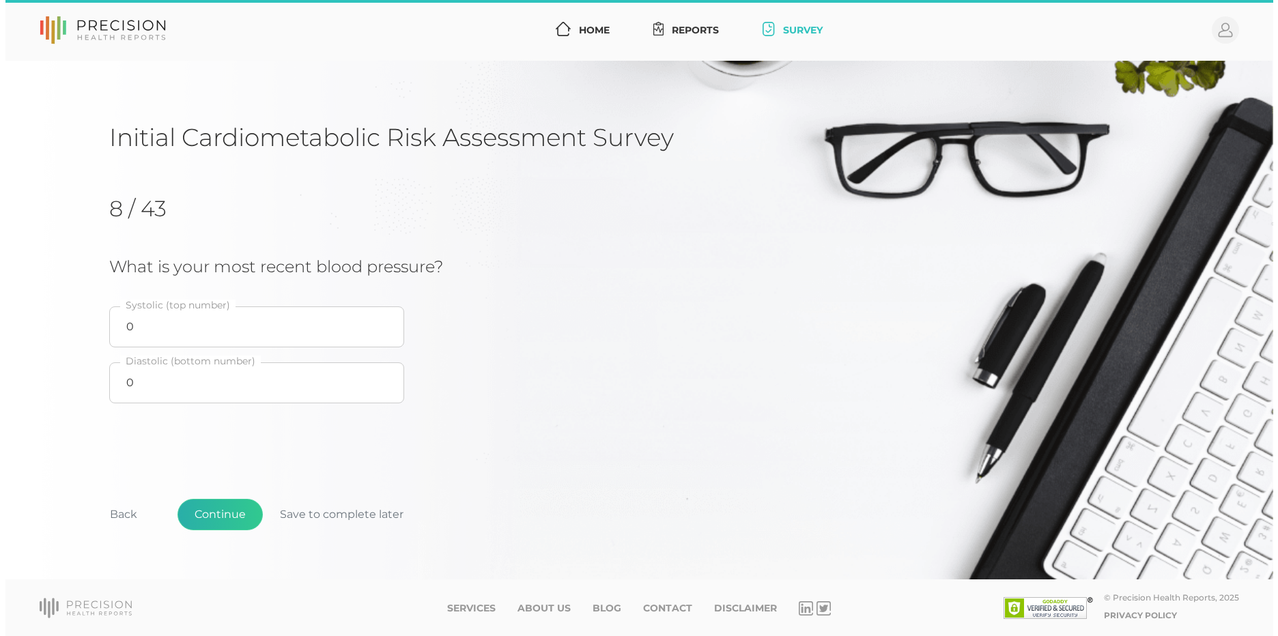
scroll to position [0, 0]
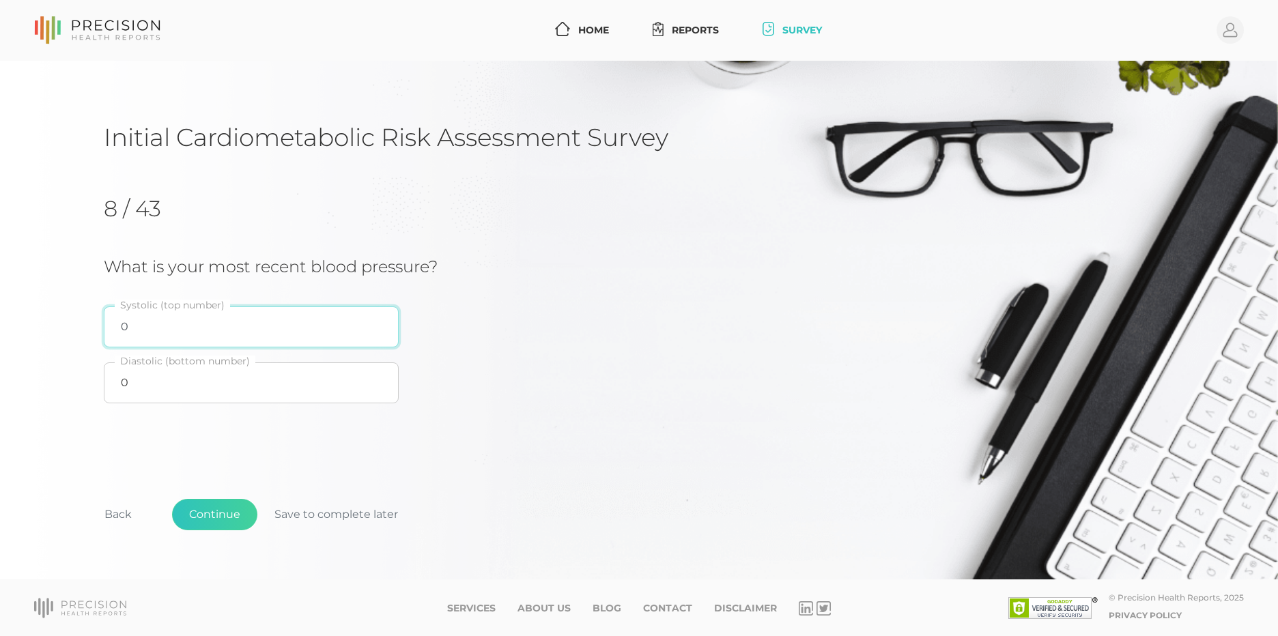
click at [309, 334] on input "0" at bounding box center [251, 327] width 295 height 41
type input "110"
type input "78"
click at [196, 507] on button "Continue" at bounding box center [214, 514] width 85 height 31
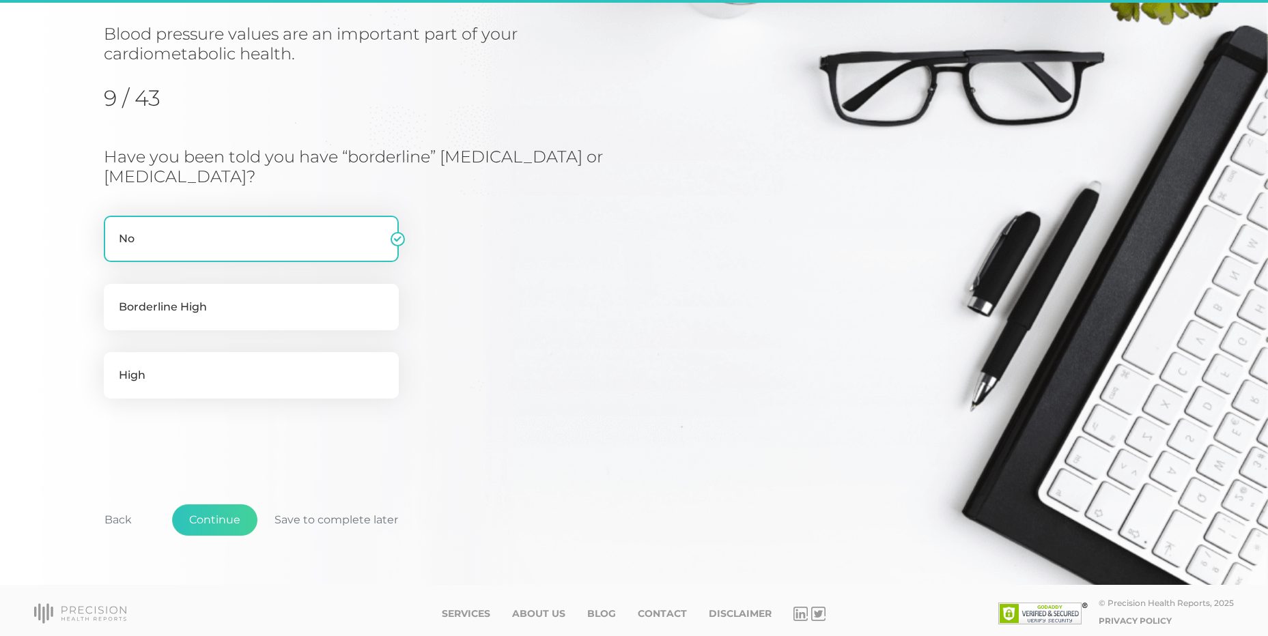
scroll to position [155, 0]
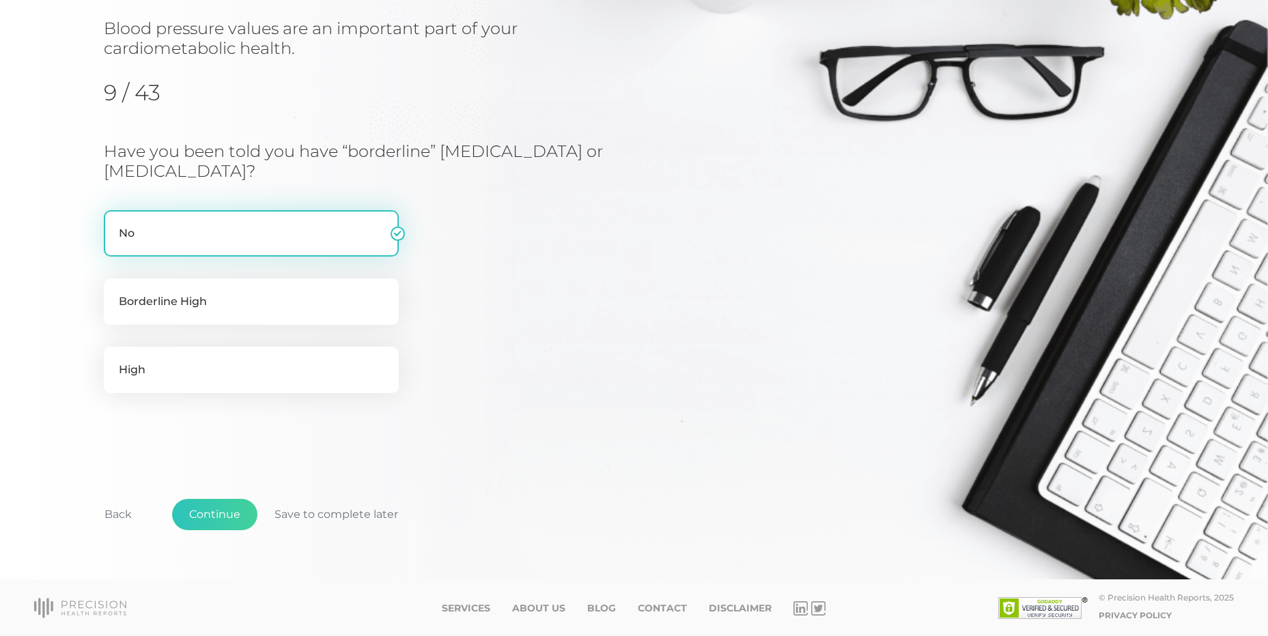
click at [204, 236] on label "No" at bounding box center [251, 233] width 295 height 46
click at [115, 224] on input "No" at bounding box center [109, 217] width 11 height 14
click at [219, 509] on button "Continue" at bounding box center [214, 514] width 85 height 31
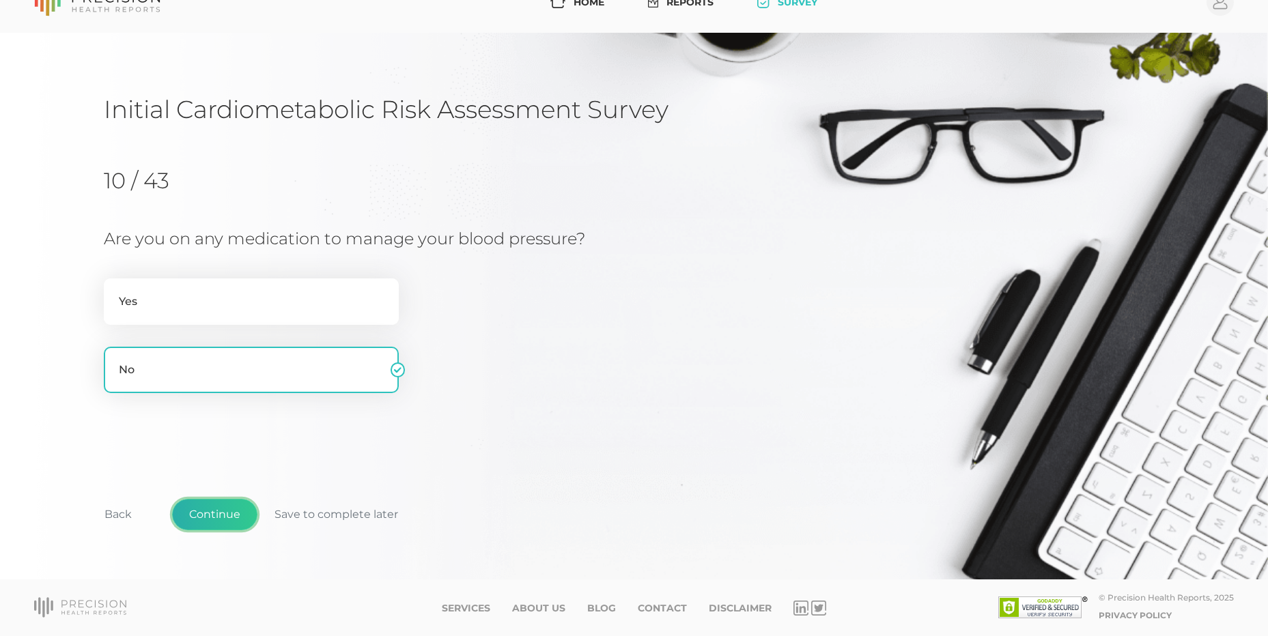
click at [214, 521] on button "Continue" at bounding box center [214, 514] width 85 height 31
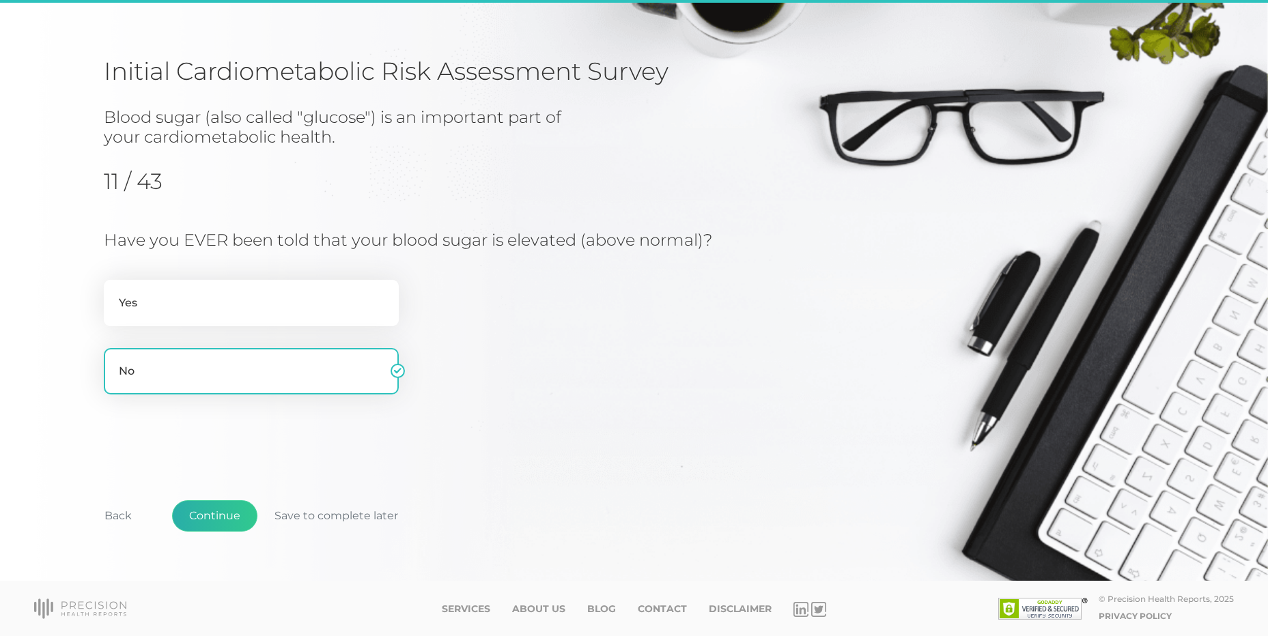
scroll to position [67, 0]
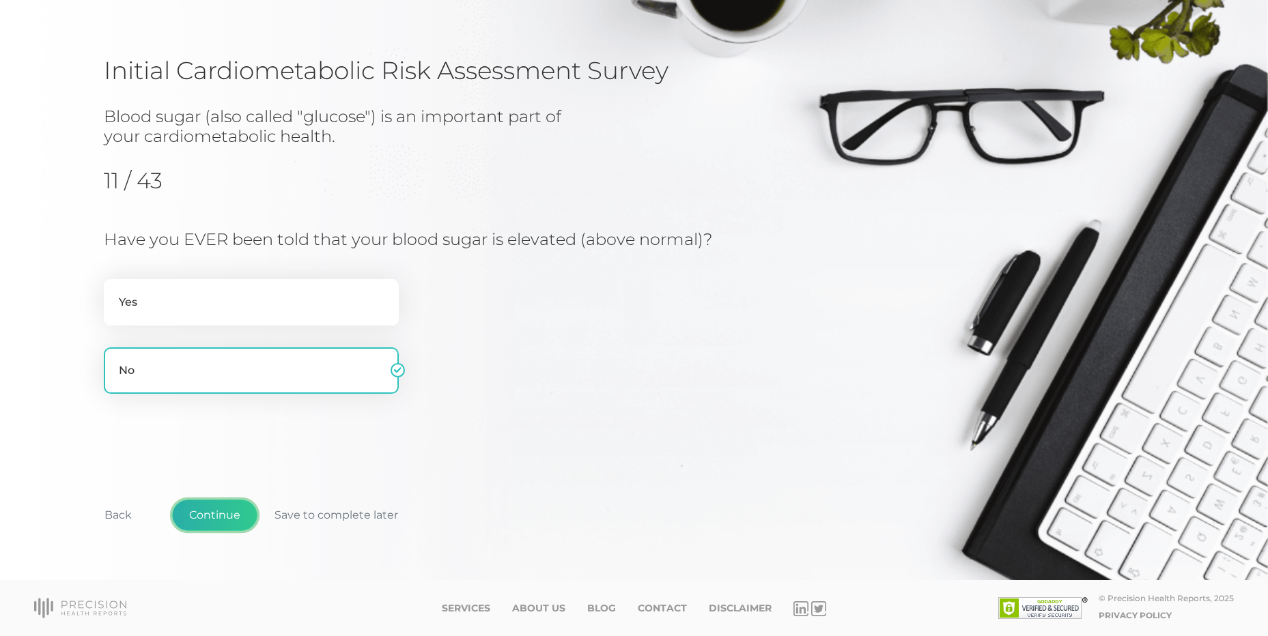
click at [200, 510] on button "Continue" at bounding box center [214, 515] width 85 height 31
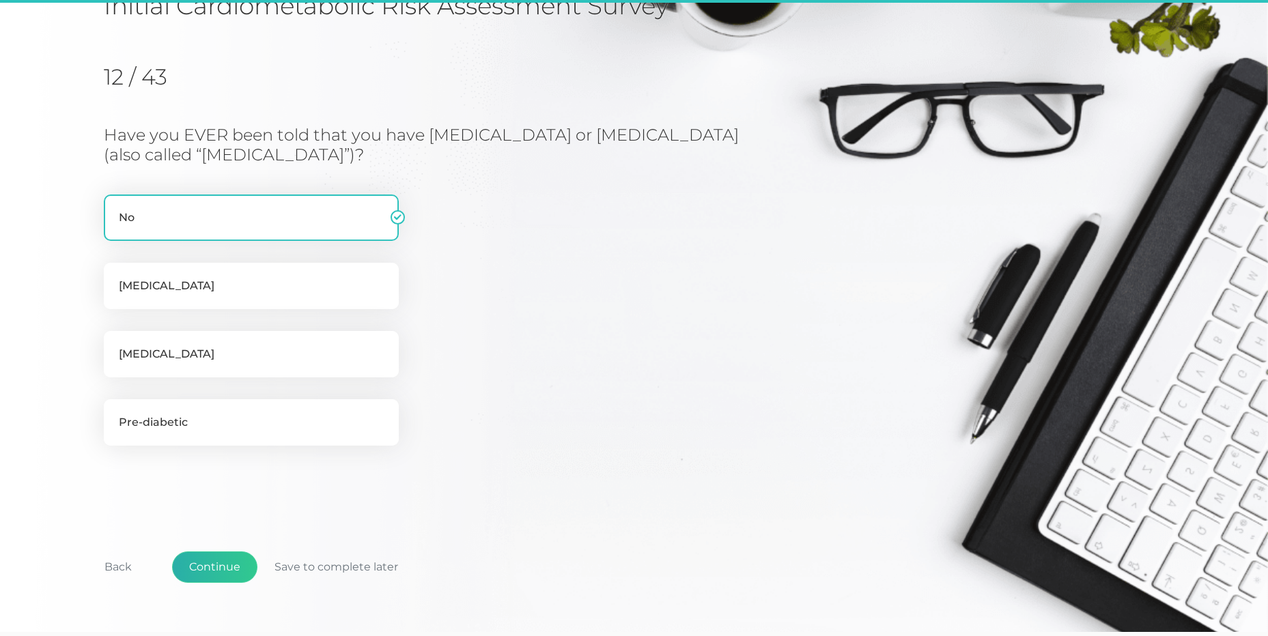
scroll to position [174, 0]
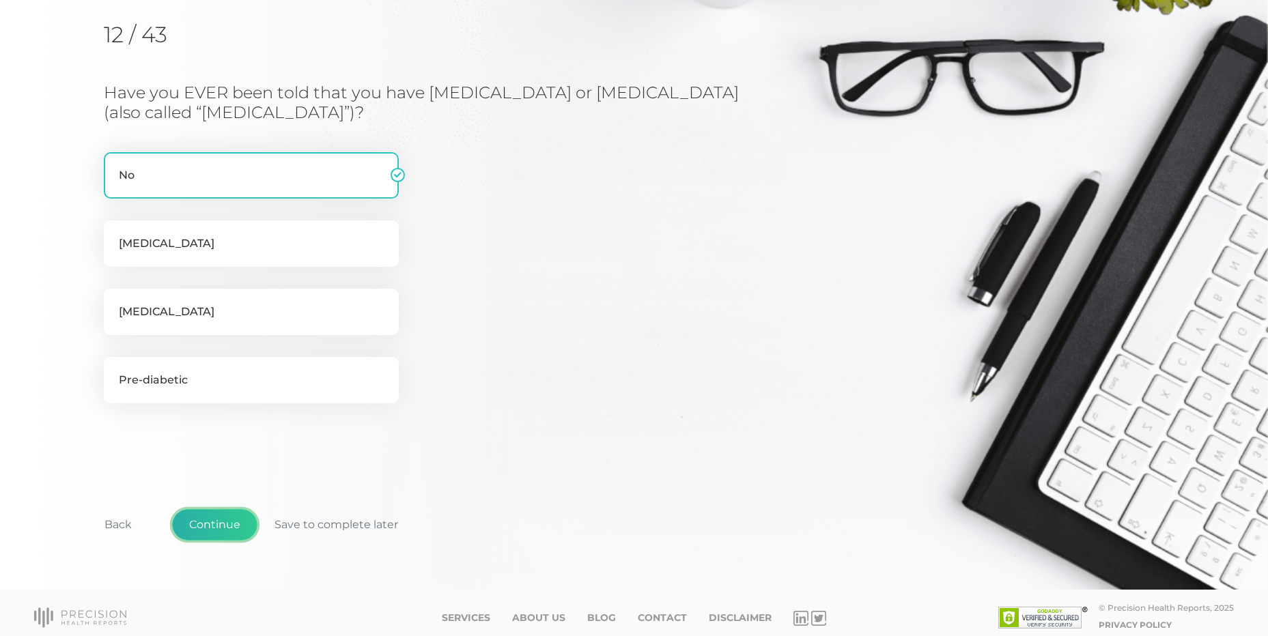
click at [203, 522] on button "Continue" at bounding box center [214, 524] width 85 height 31
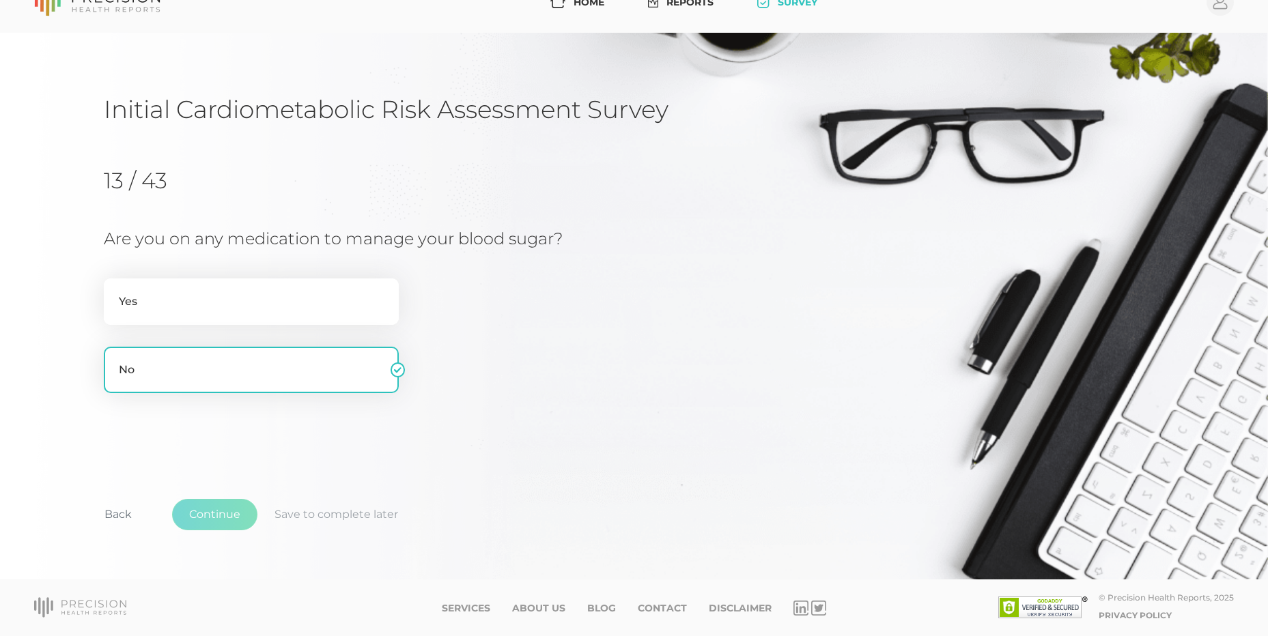
scroll to position [28, 0]
click at [201, 514] on button "Continue" at bounding box center [214, 514] width 85 height 31
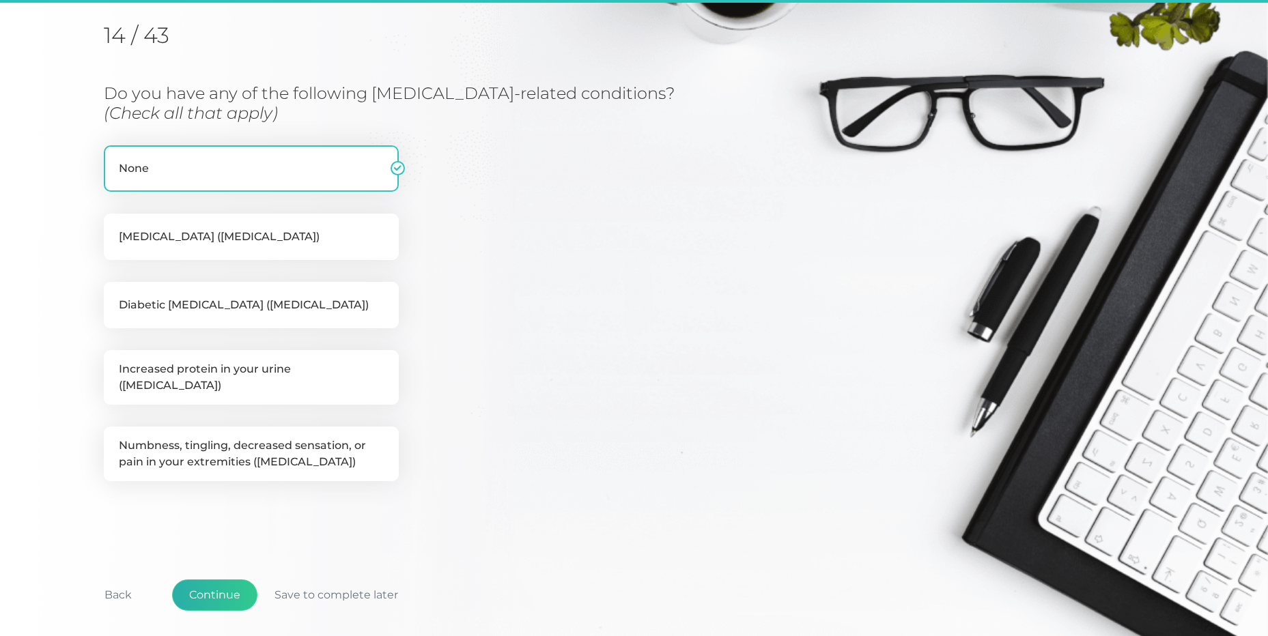
scroll to position [174, 0]
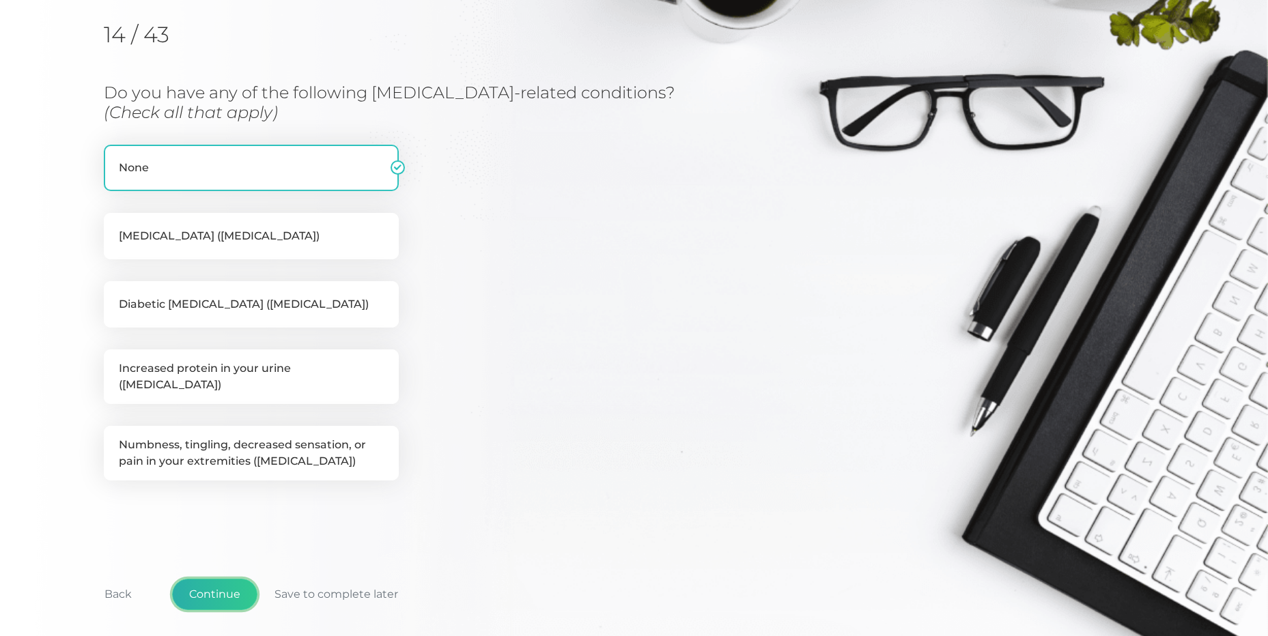
click at [229, 590] on button "Continue" at bounding box center [214, 594] width 85 height 31
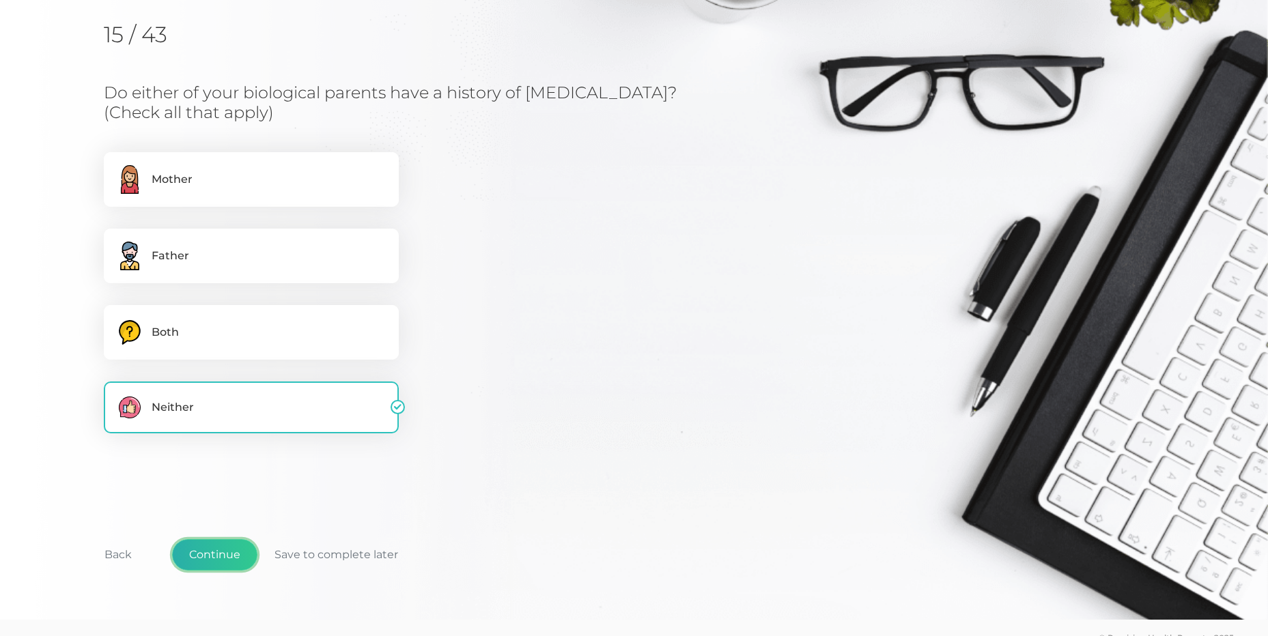
click at [216, 550] on button "Continue" at bounding box center [214, 554] width 85 height 31
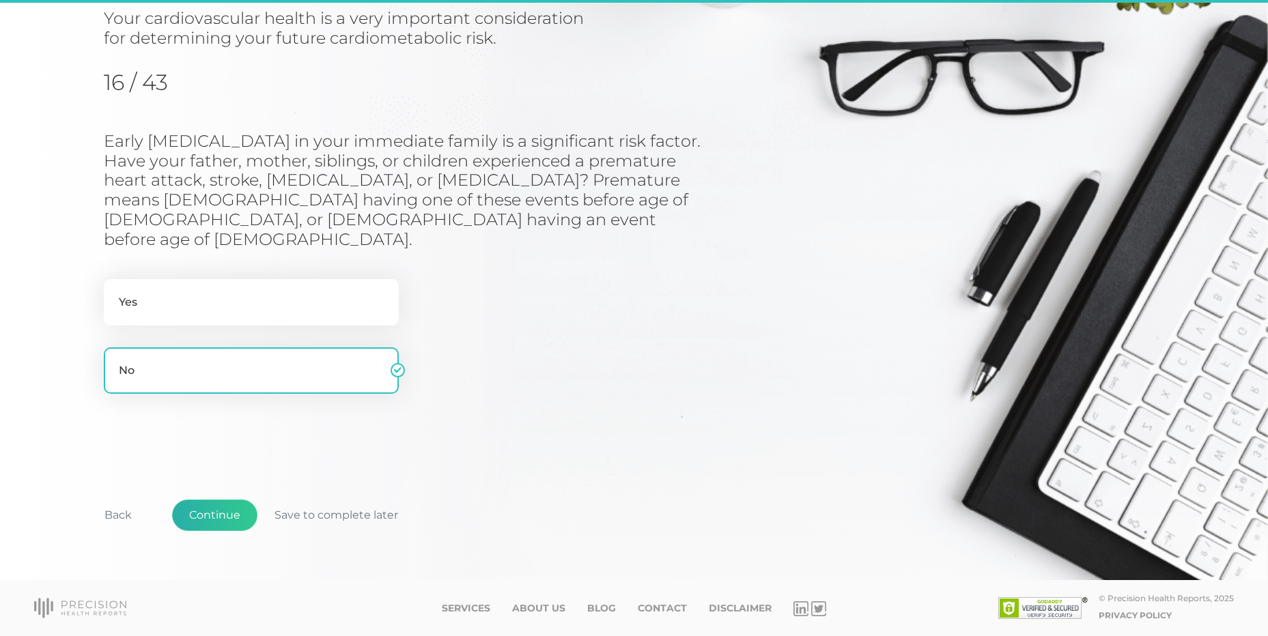
scroll to position [145, 0]
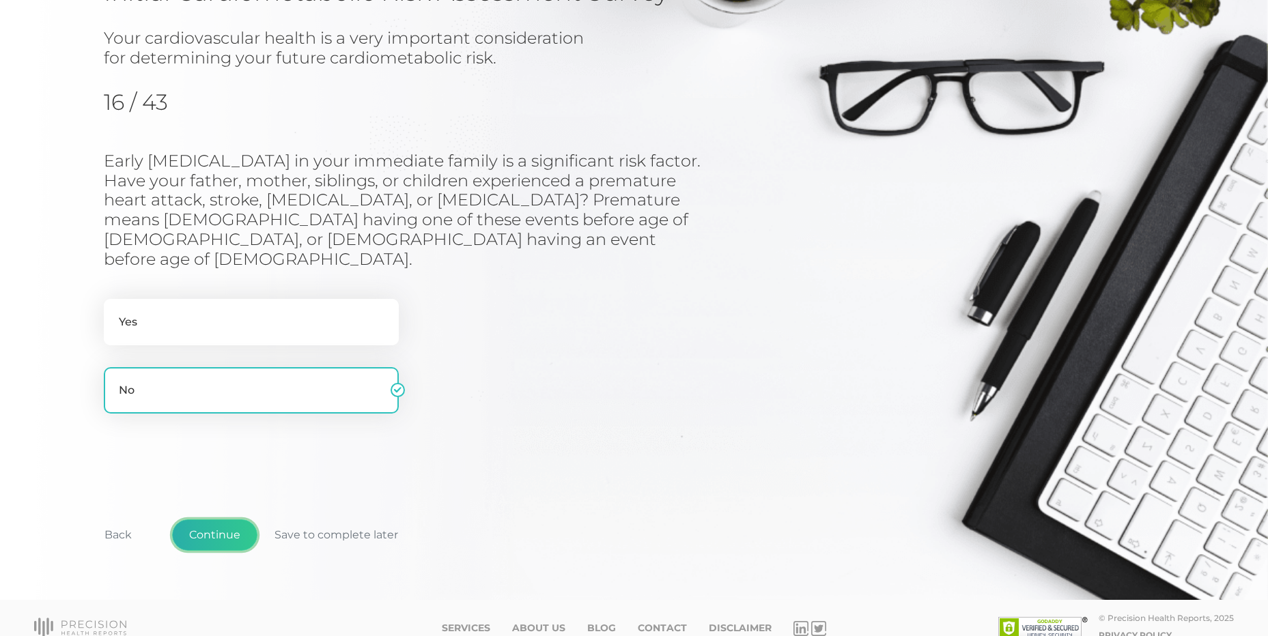
click at [226, 520] on button "Continue" at bounding box center [214, 535] width 85 height 31
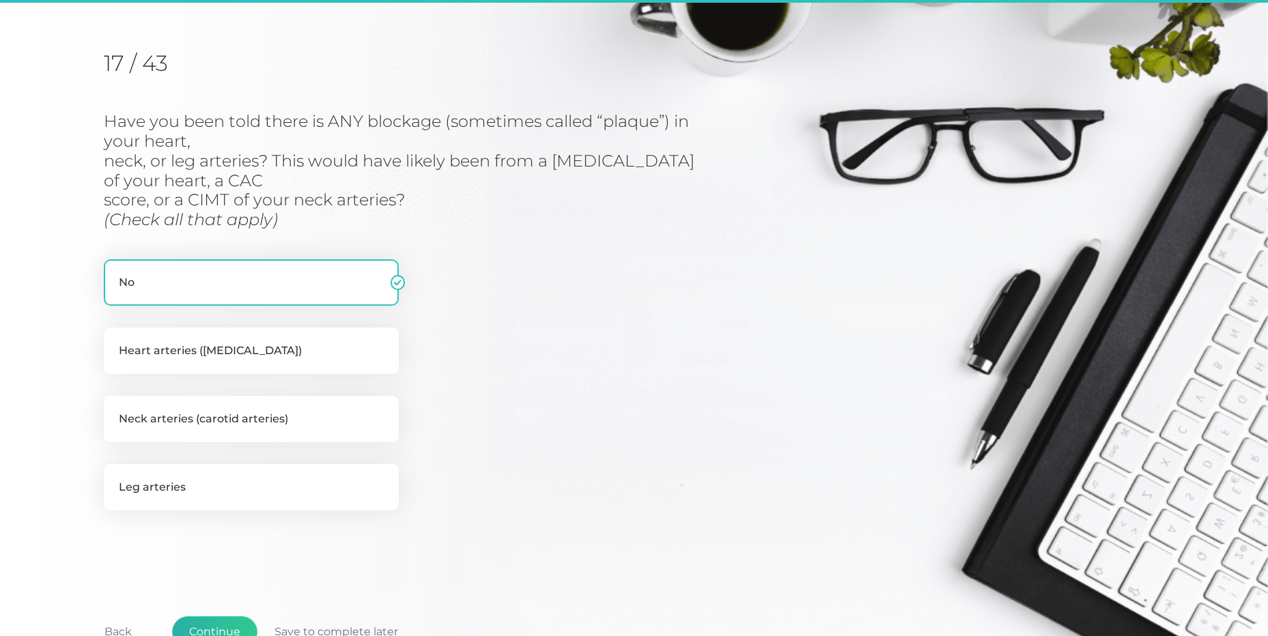
scroll to position [174, 0]
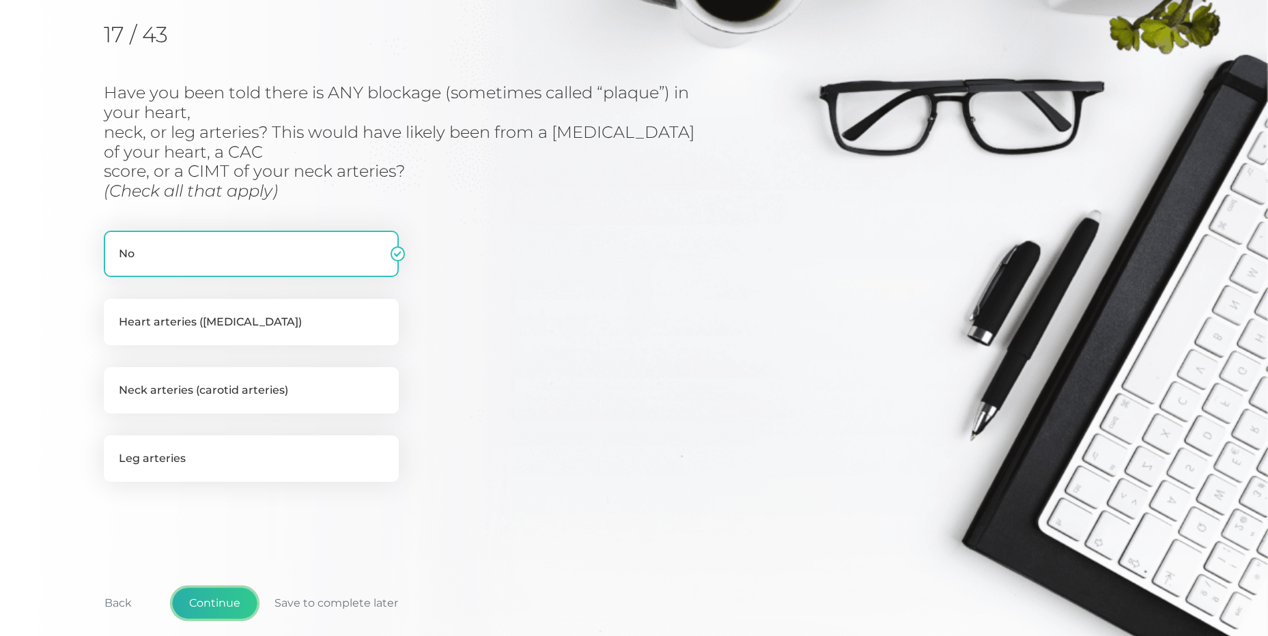
click at [210, 597] on button "Continue" at bounding box center [214, 603] width 85 height 31
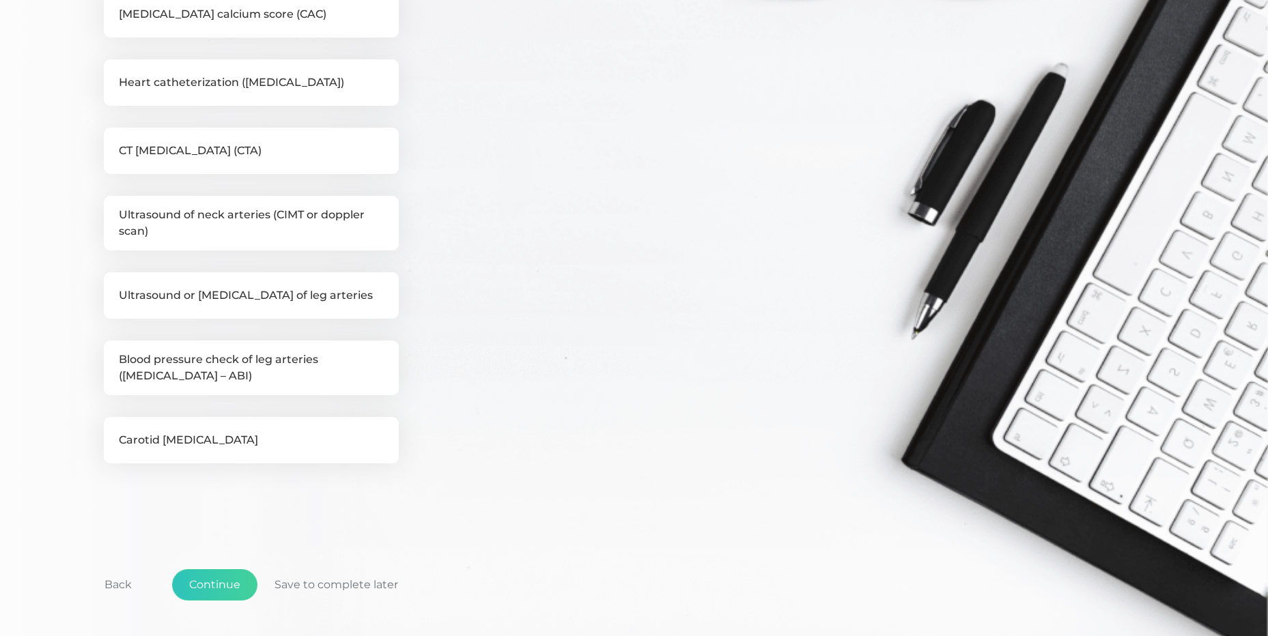
scroll to position [447, 0]
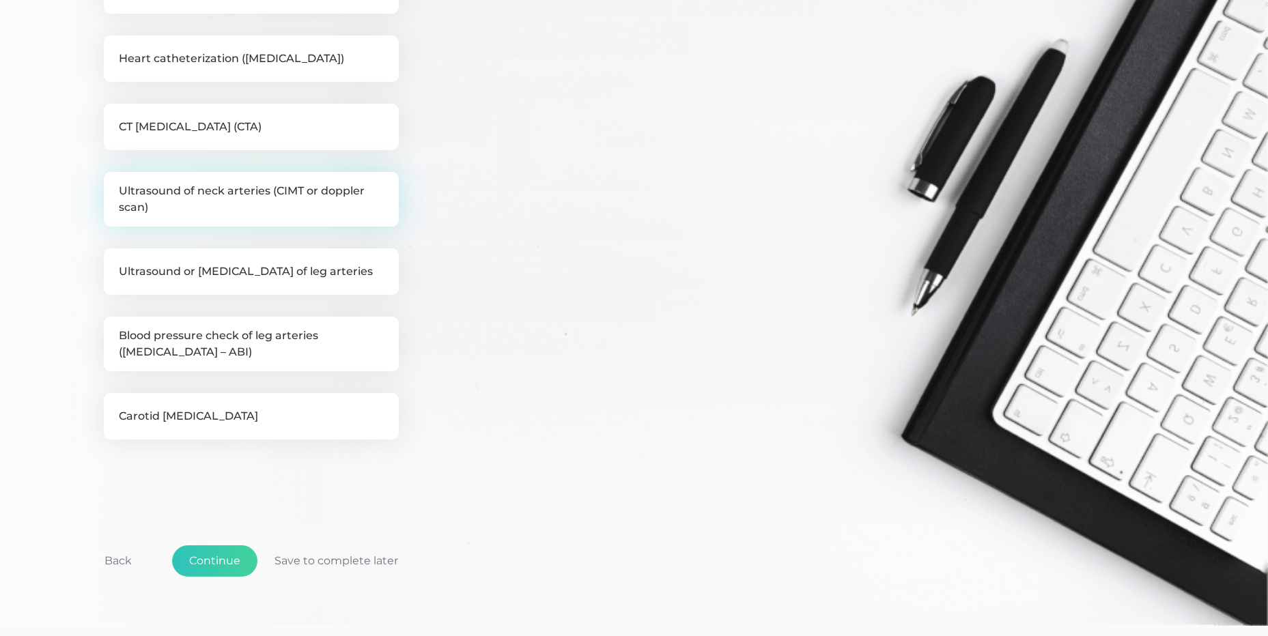
click at [244, 184] on label "Ultrasound of neck arteries (CIMT or doppler scan)" at bounding box center [251, 199] width 295 height 55
click at [115, 184] on input "Ultrasound of neck arteries (CIMT or doppler scan)" at bounding box center [109, 179] width 11 height 14
checkbox input "true"
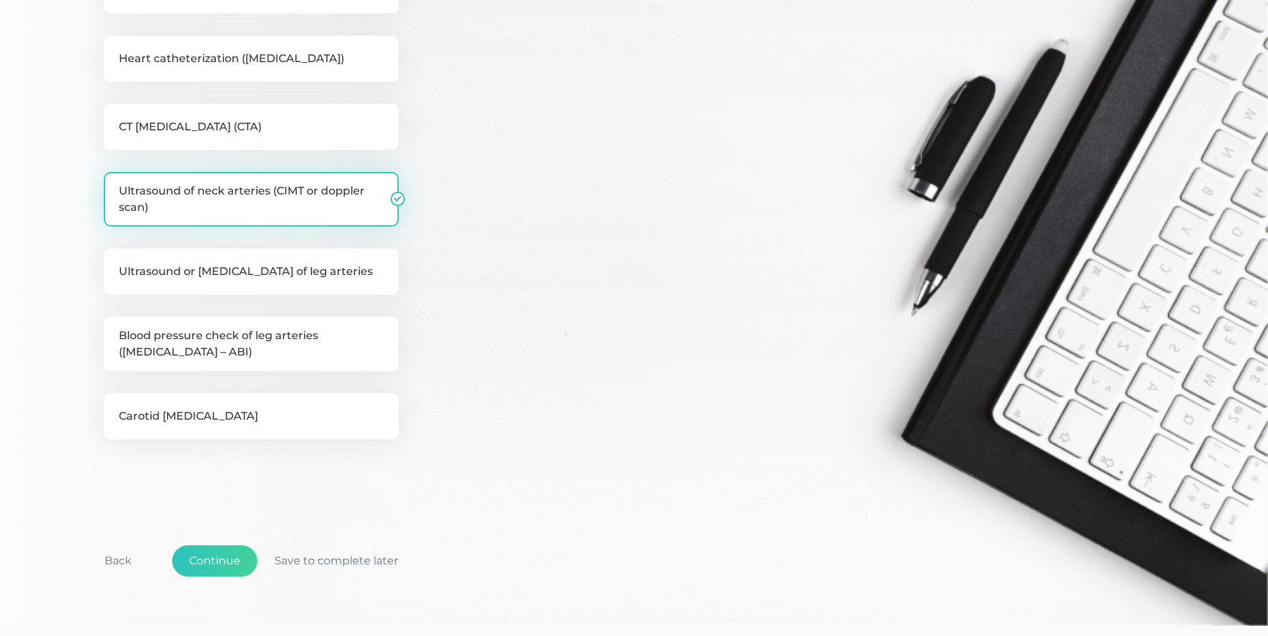
checkbox input "false"
click at [227, 572] on button "Continue" at bounding box center [214, 561] width 85 height 31
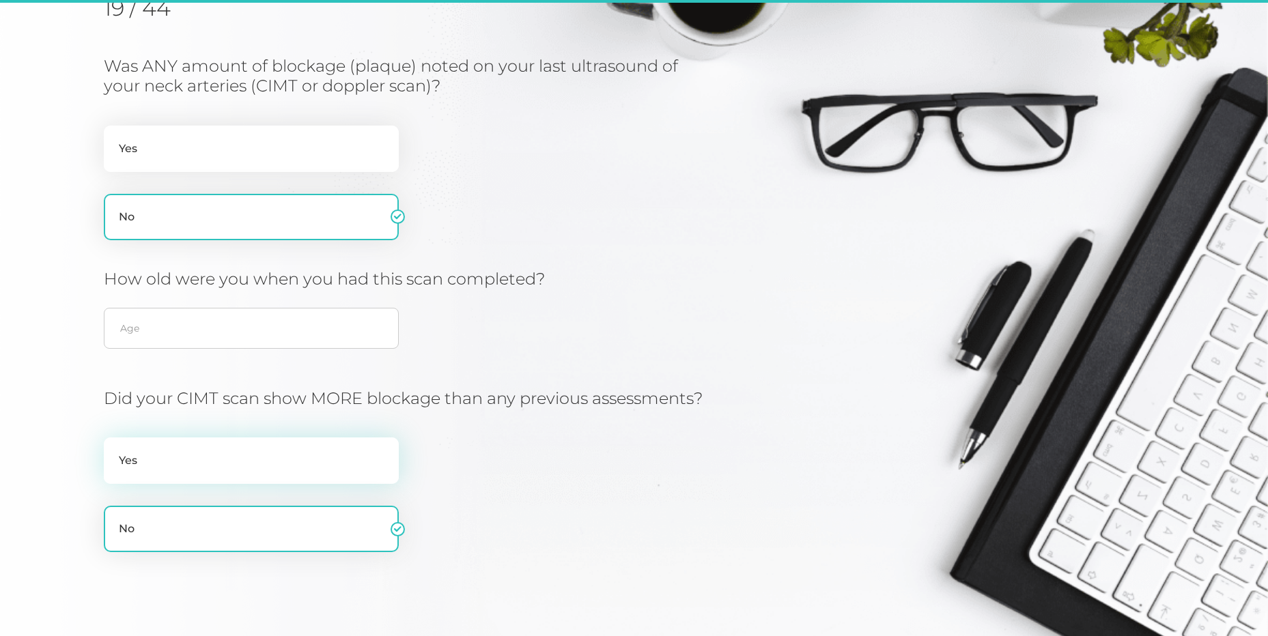
scroll to position [174, 0]
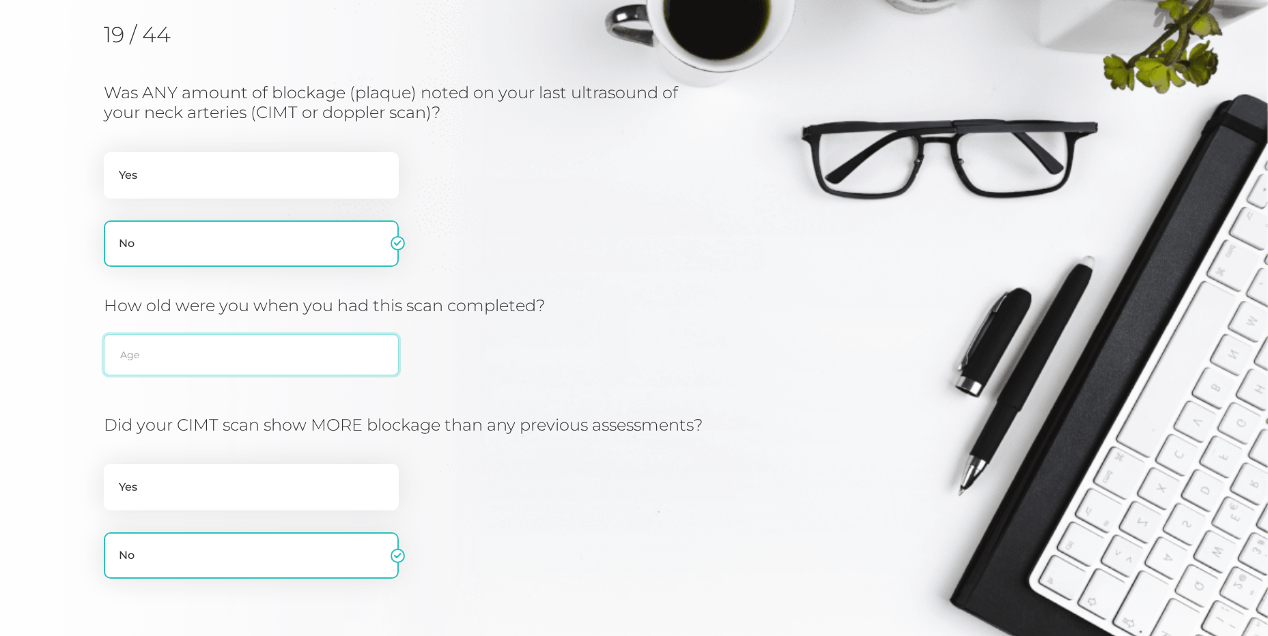
click at [369, 369] on input "text" at bounding box center [251, 355] width 295 height 41
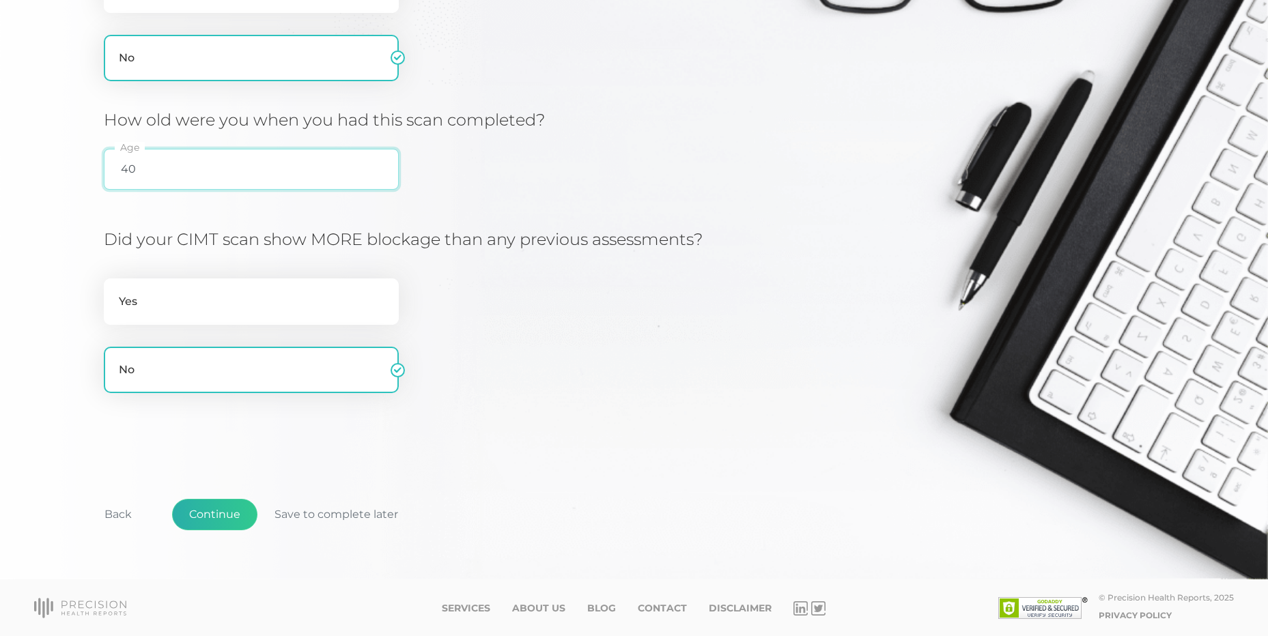
type input "40"
click at [231, 510] on button "Continue" at bounding box center [214, 514] width 85 height 31
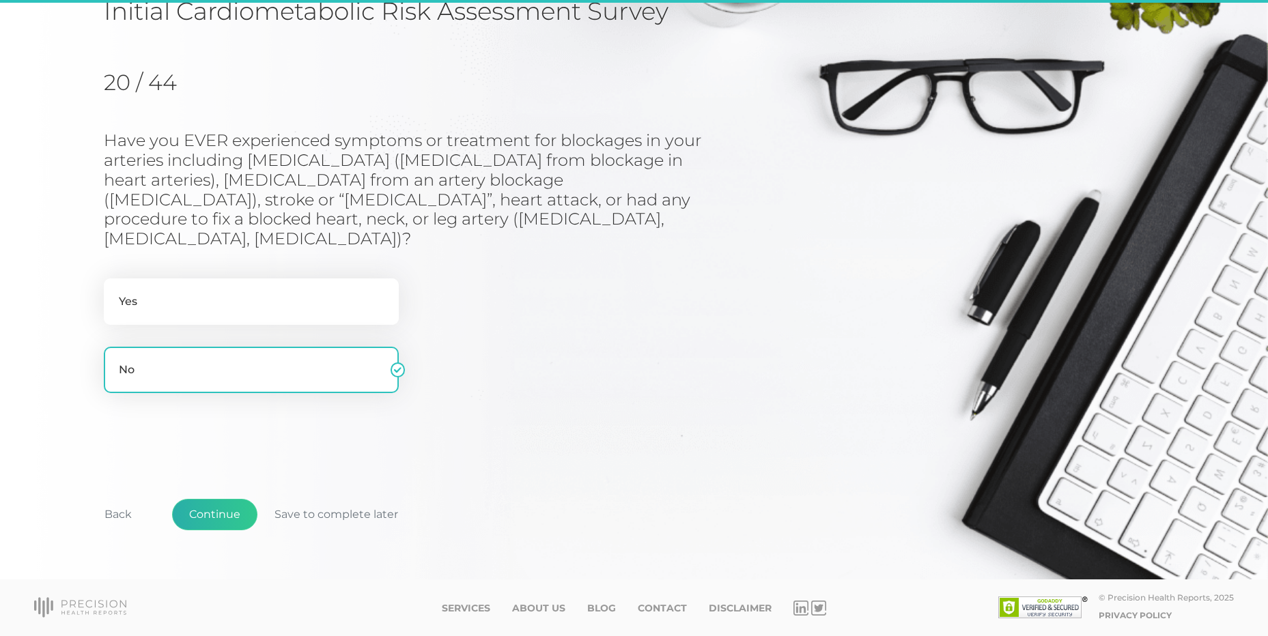
scroll to position [107, 0]
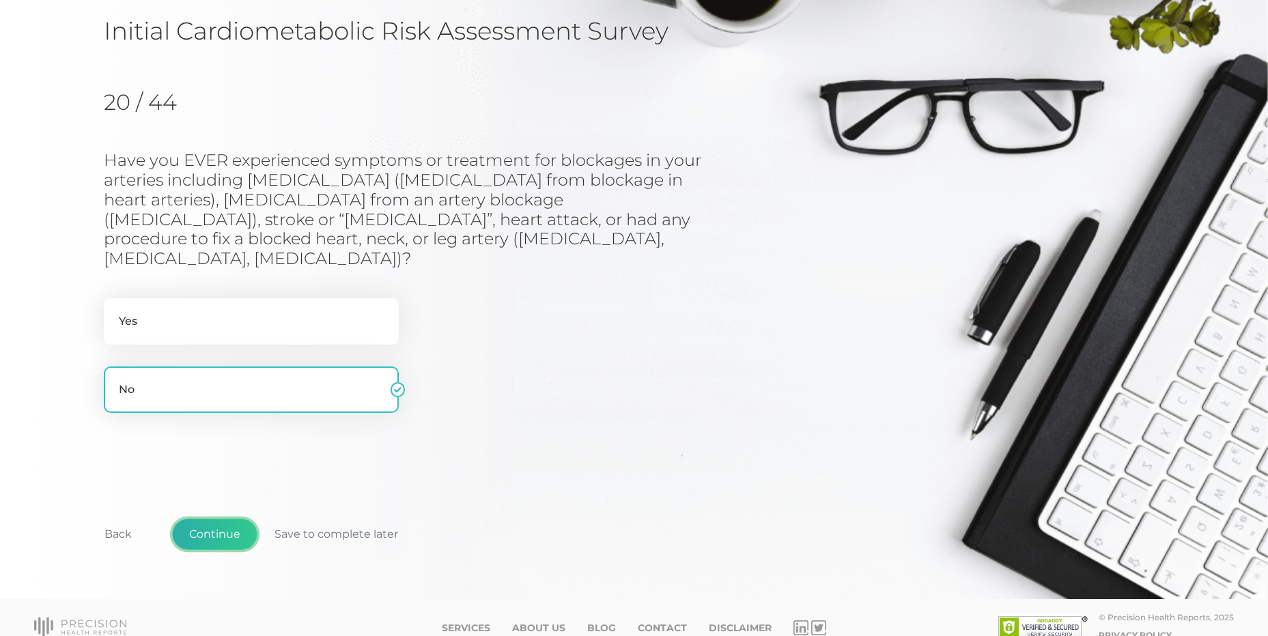
click at [195, 519] on button "Continue" at bounding box center [214, 534] width 85 height 31
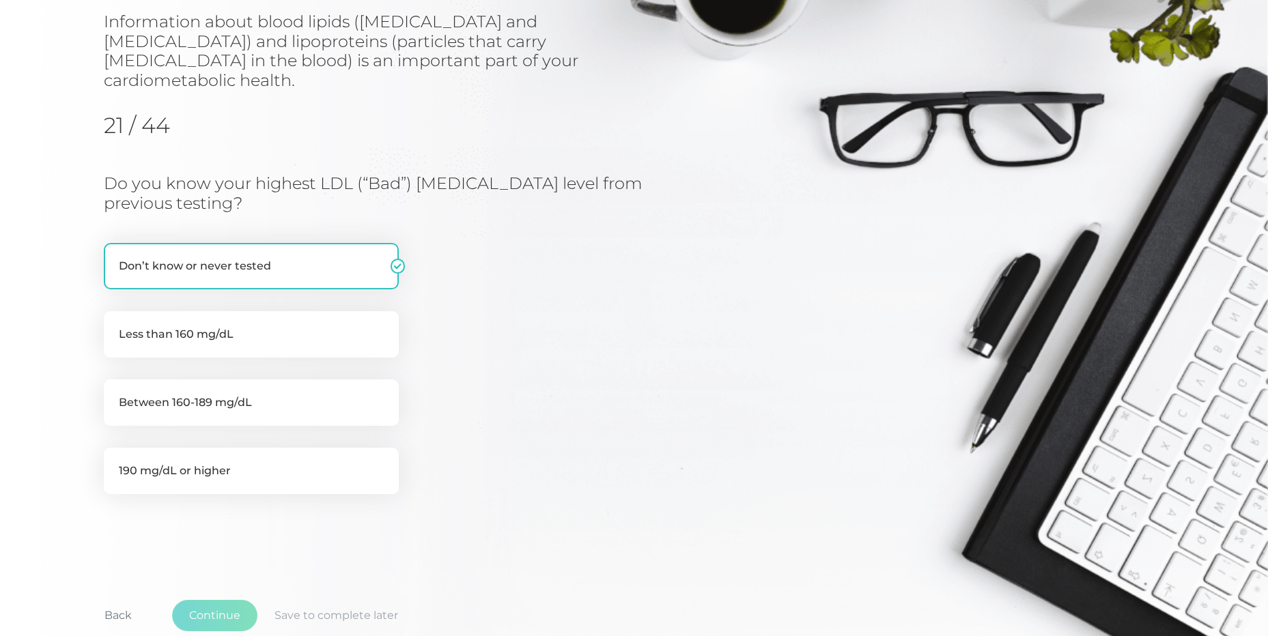
scroll to position [174, 0]
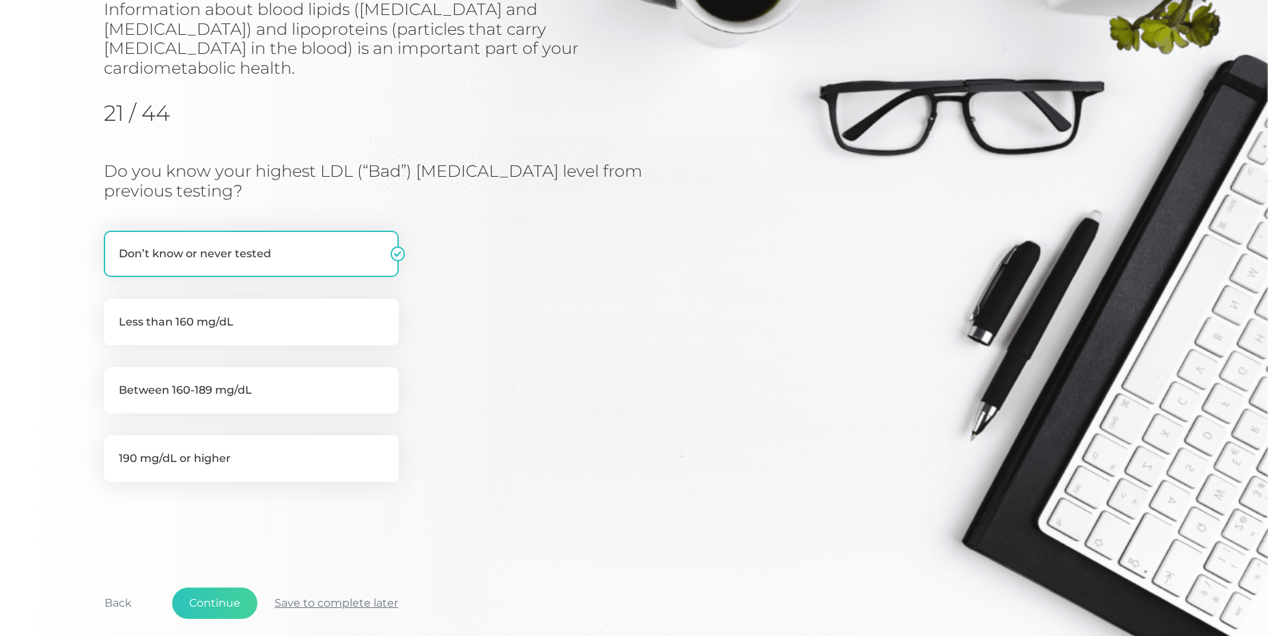
click at [356, 588] on button "Save to complete later" at bounding box center [336, 603] width 158 height 31
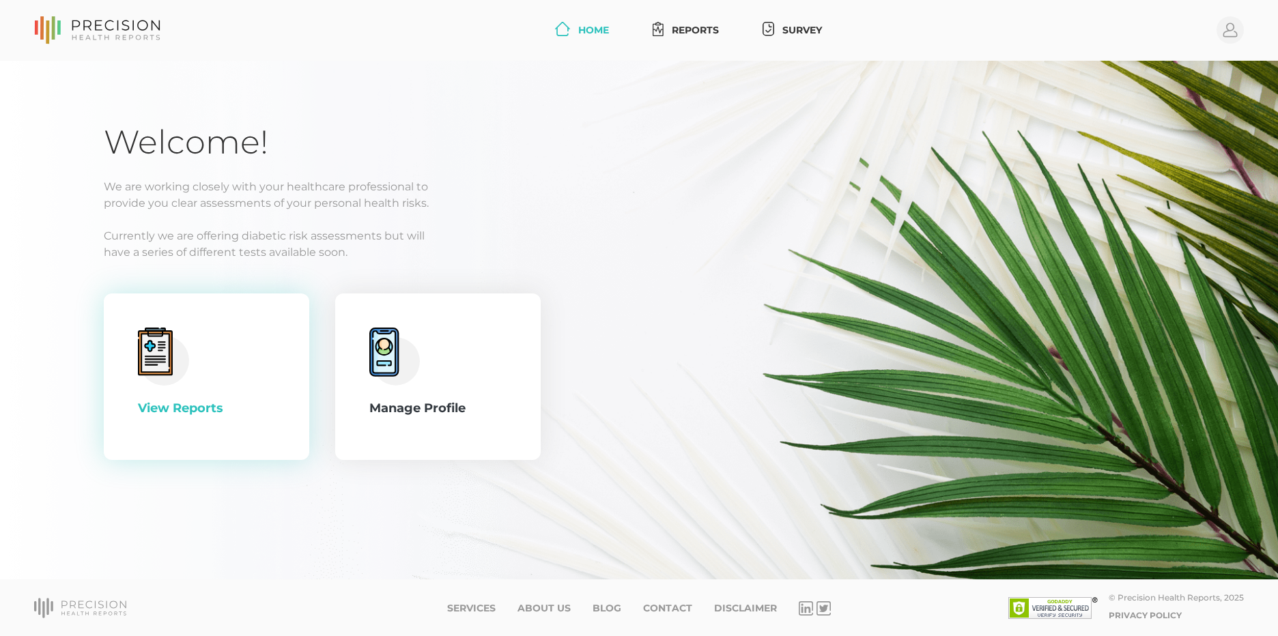
click at [173, 380] on circle at bounding box center [164, 360] width 50 height 50
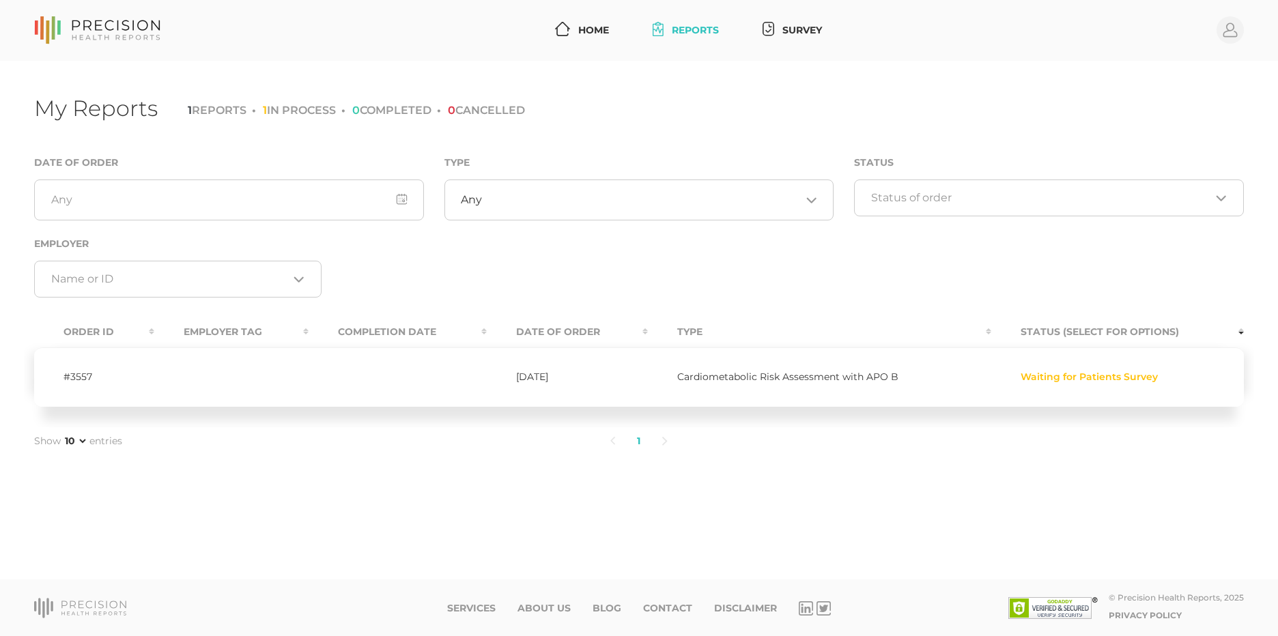
click at [307, 113] on li "1 IN PROCESS" at bounding box center [294, 110] width 84 height 13
click at [917, 191] on input "Search for option" at bounding box center [1041, 198] width 340 height 14
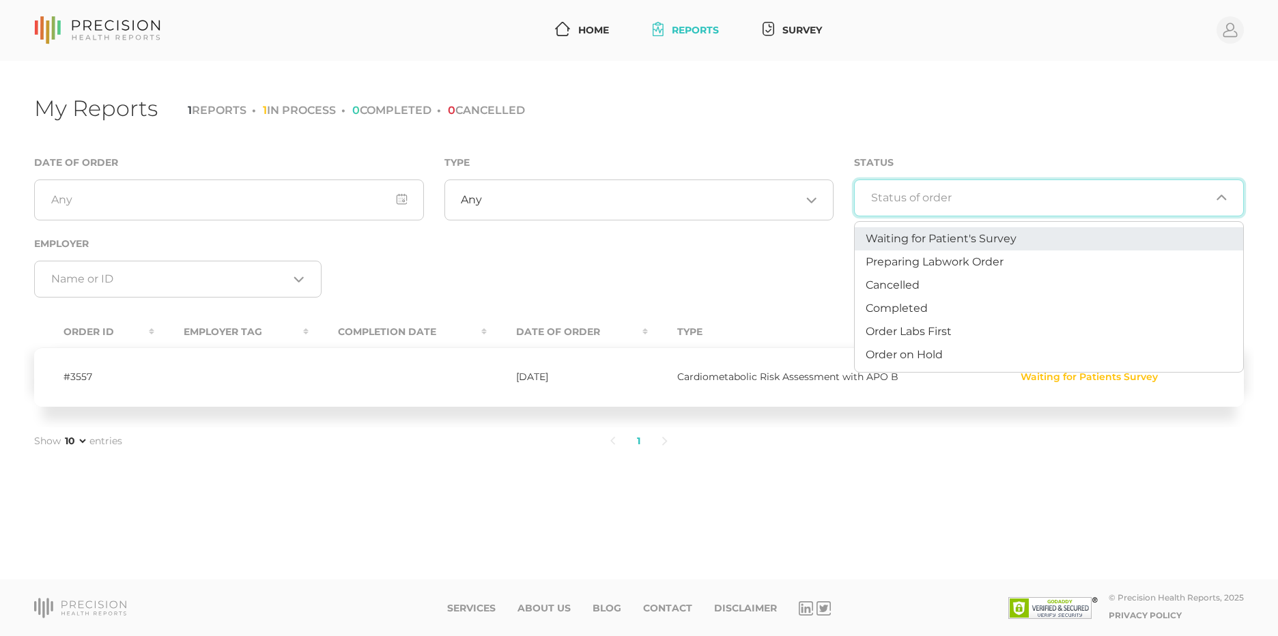
click at [935, 240] on span "Waiting for Patient's Survey" at bounding box center [941, 238] width 151 height 13
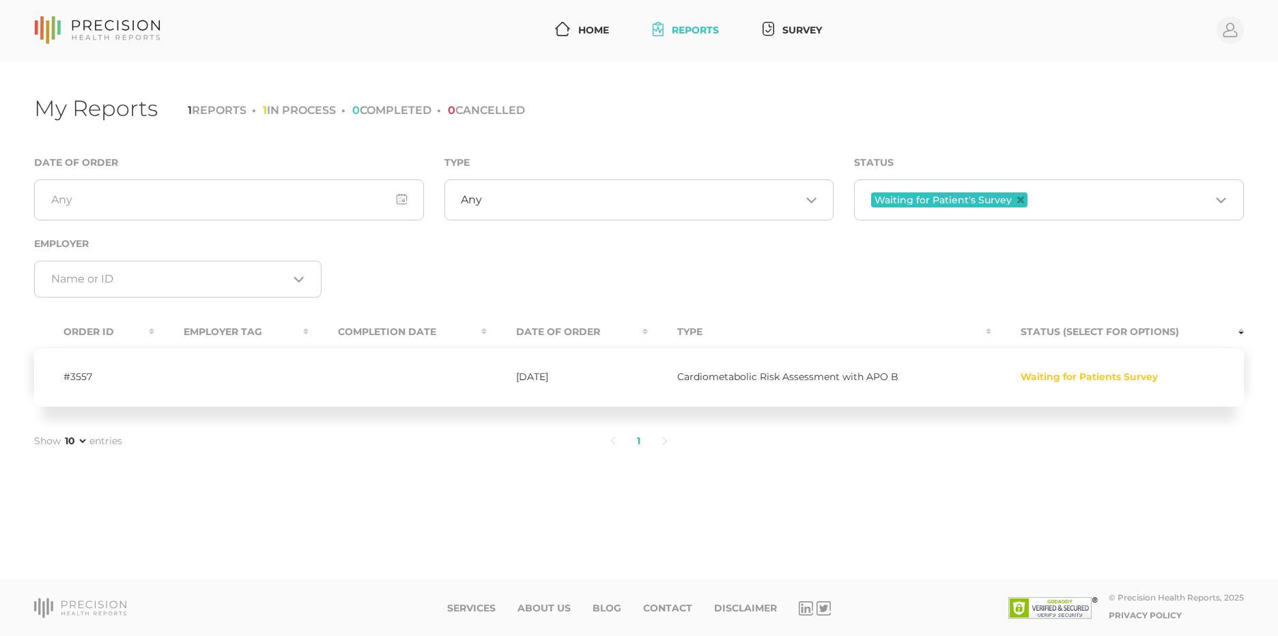
click at [1185, 367] on td "Waiting for Patients Survey" at bounding box center [1117, 377] width 253 height 59
click at [1145, 373] on span "Waiting for Patients Survey" at bounding box center [1089, 377] width 137 height 12
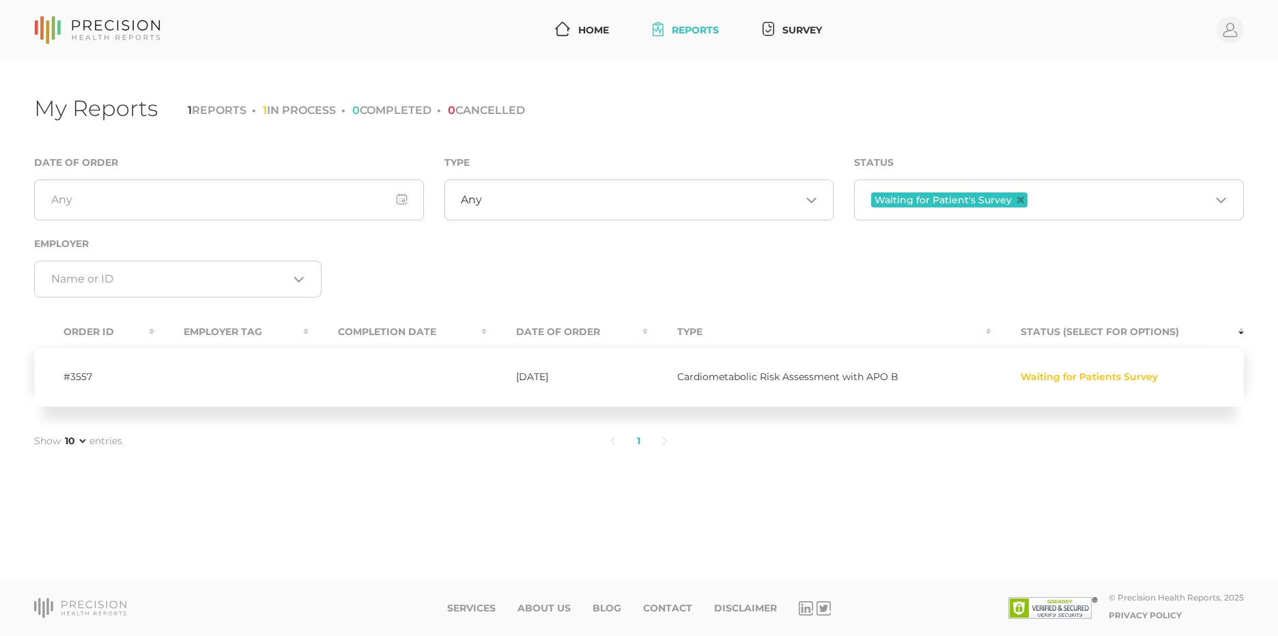
drag, startPoint x: 1145, startPoint y: 373, endPoint x: 945, endPoint y: 384, distance: 200.4
click at [945, 384] on td "Cardiometabolic Risk Assessment with APO B" at bounding box center [819, 377] width 343 height 59
click at [996, 371] on td "Waiting for Patients Survey" at bounding box center [1117, 377] width 253 height 59
click at [1150, 373] on span "Waiting for Patients Survey" at bounding box center [1089, 377] width 137 height 12
drag, startPoint x: 1157, startPoint y: 374, endPoint x: 1005, endPoint y: 378, distance: 152.3
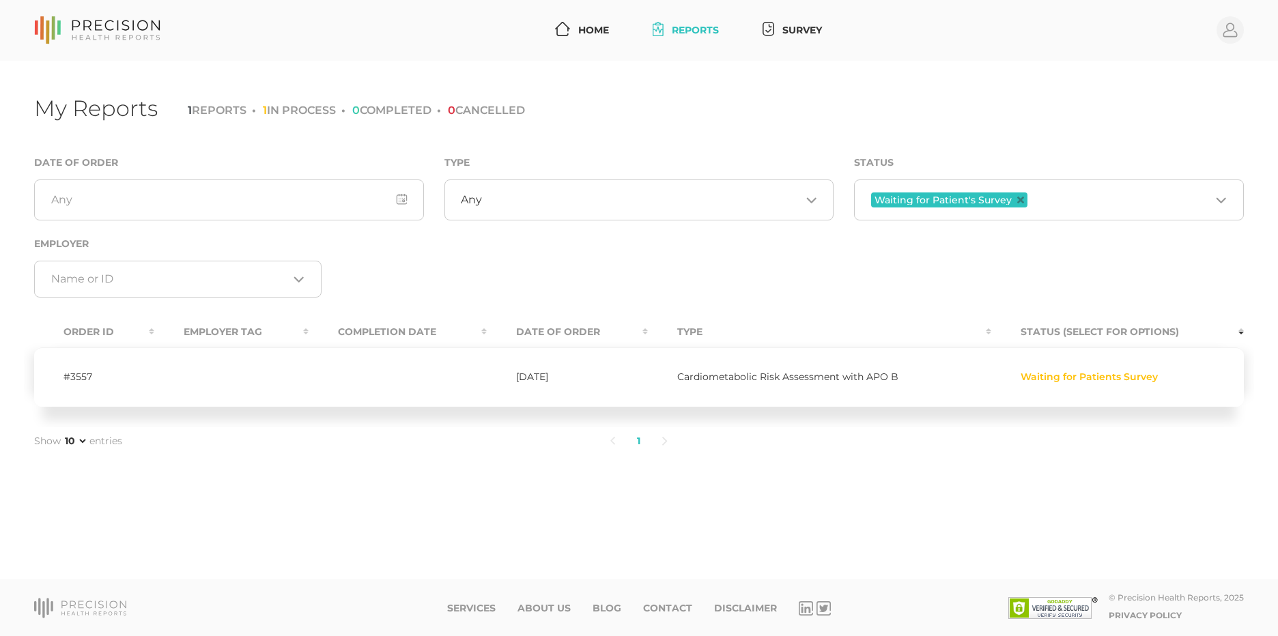
click at [1005, 378] on td "Waiting for Patients Survey" at bounding box center [1117, 377] width 253 height 59
click at [808, 27] on link "Survey" at bounding box center [792, 30] width 70 height 25
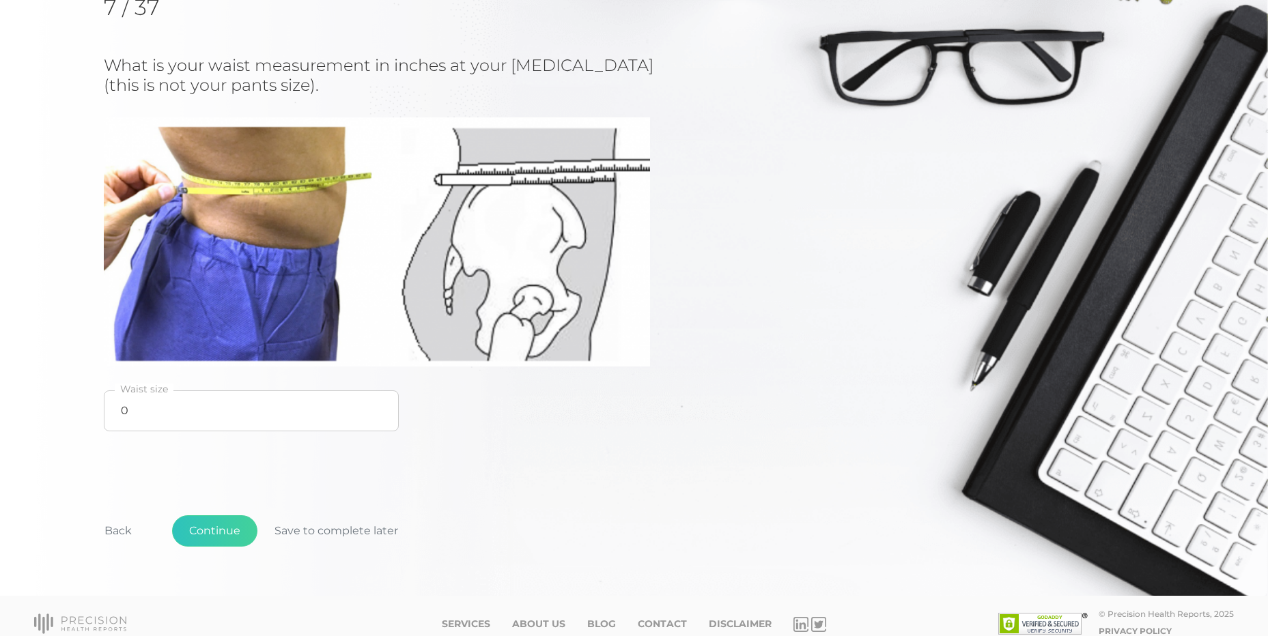
scroll to position [205, 0]
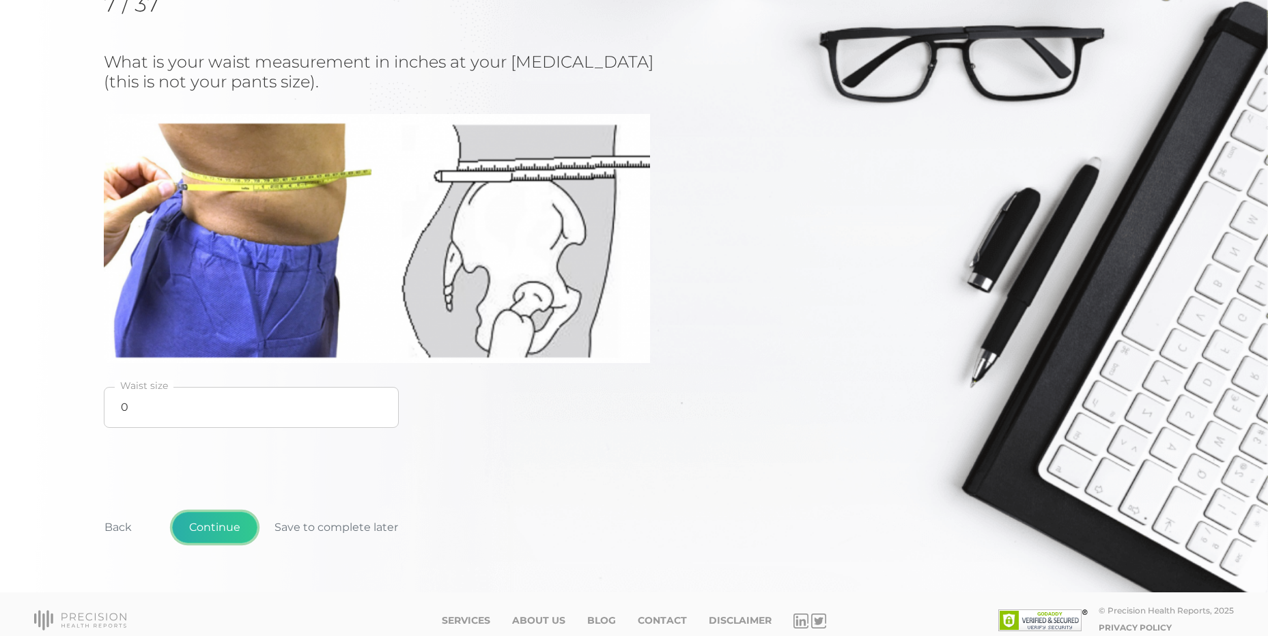
click at [239, 526] on button "Continue" at bounding box center [214, 527] width 85 height 31
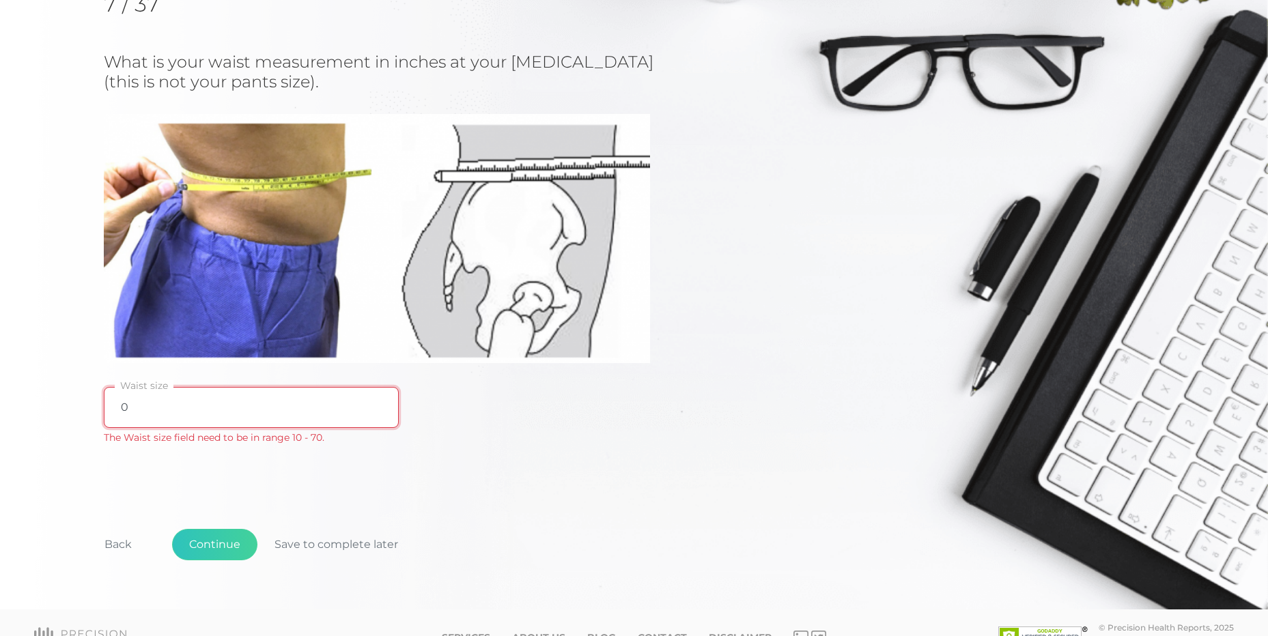
drag, startPoint x: 154, startPoint y: 410, endPoint x: 114, endPoint y: 406, distance: 40.4
click at [114, 406] on input "0" at bounding box center [251, 407] width 295 height 41
click at [232, 537] on button "Continue" at bounding box center [214, 544] width 85 height 31
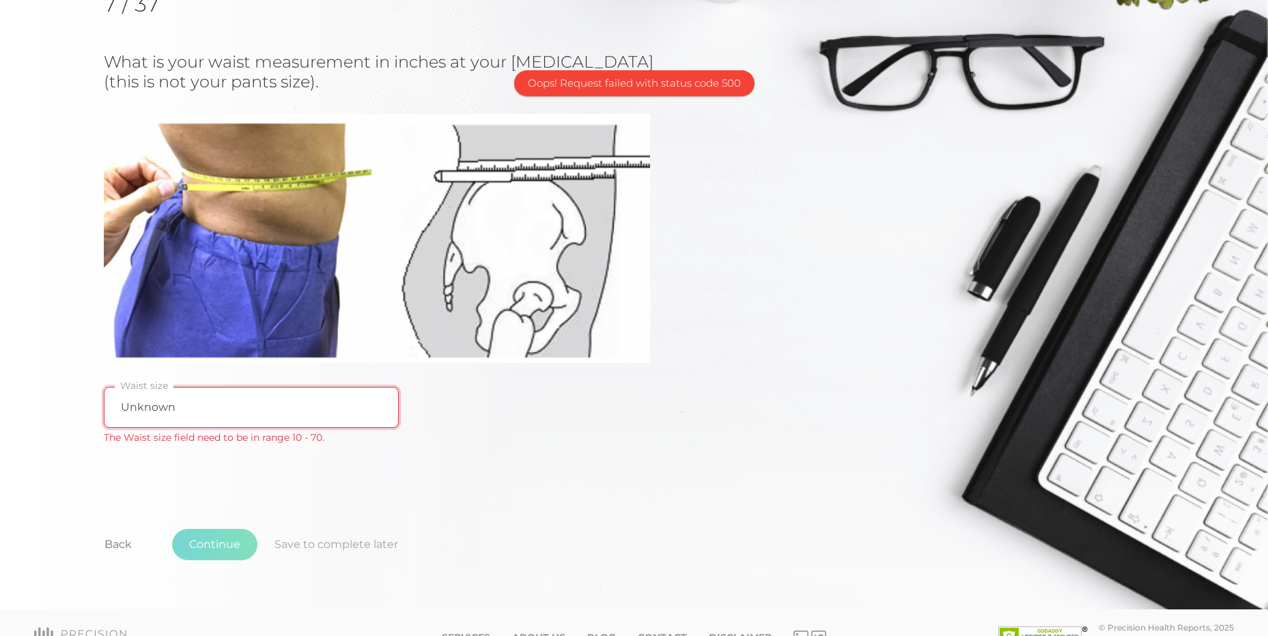
drag, startPoint x: 206, startPoint y: 410, endPoint x: 74, endPoint y: 405, distance: 131.2
click at [74, 405] on div "Initial Cardiometabolic Risk Assessment Survey 7 / 37 What is your waist measur…" at bounding box center [634, 233] width 1268 height 754
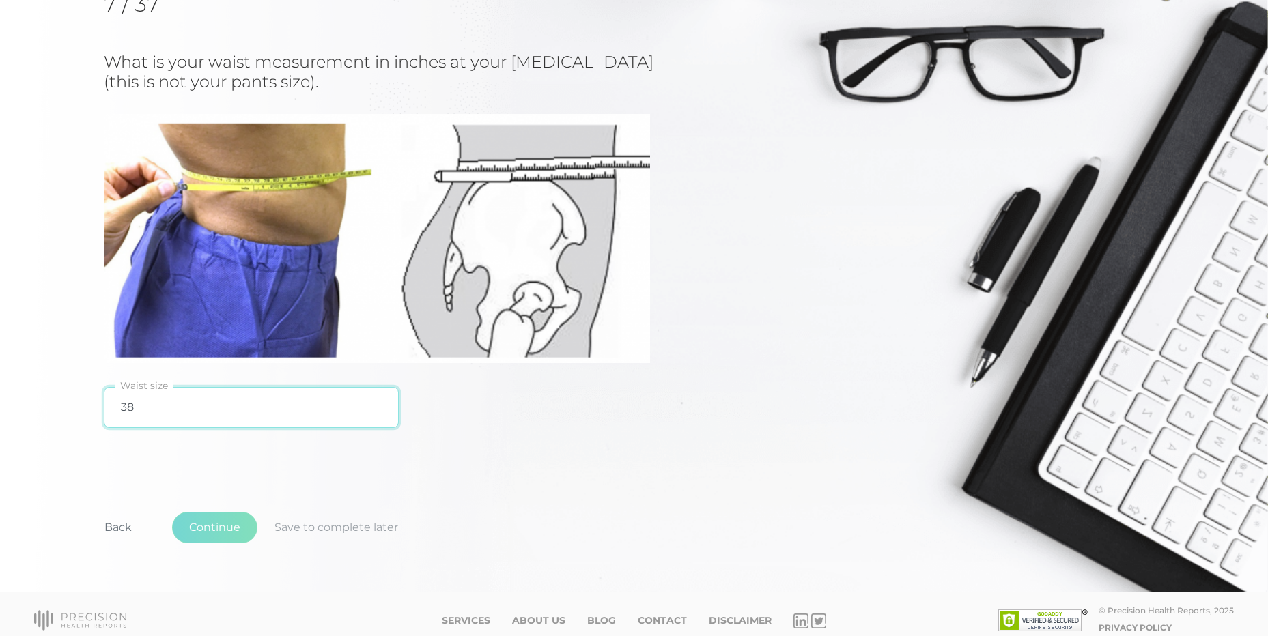
type input "38"
drag, startPoint x: 167, startPoint y: 400, endPoint x: 85, endPoint y: 406, distance: 82.1
click at [85, 406] on div "Initial Cardiometabolic Risk Assessment Survey 7 / 37 What is your waist measur…" at bounding box center [634, 224] width 1268 height 737
type input "40"
click at [124, 524] on button "Back" at bounding box center [117, 527] width 61 height 31
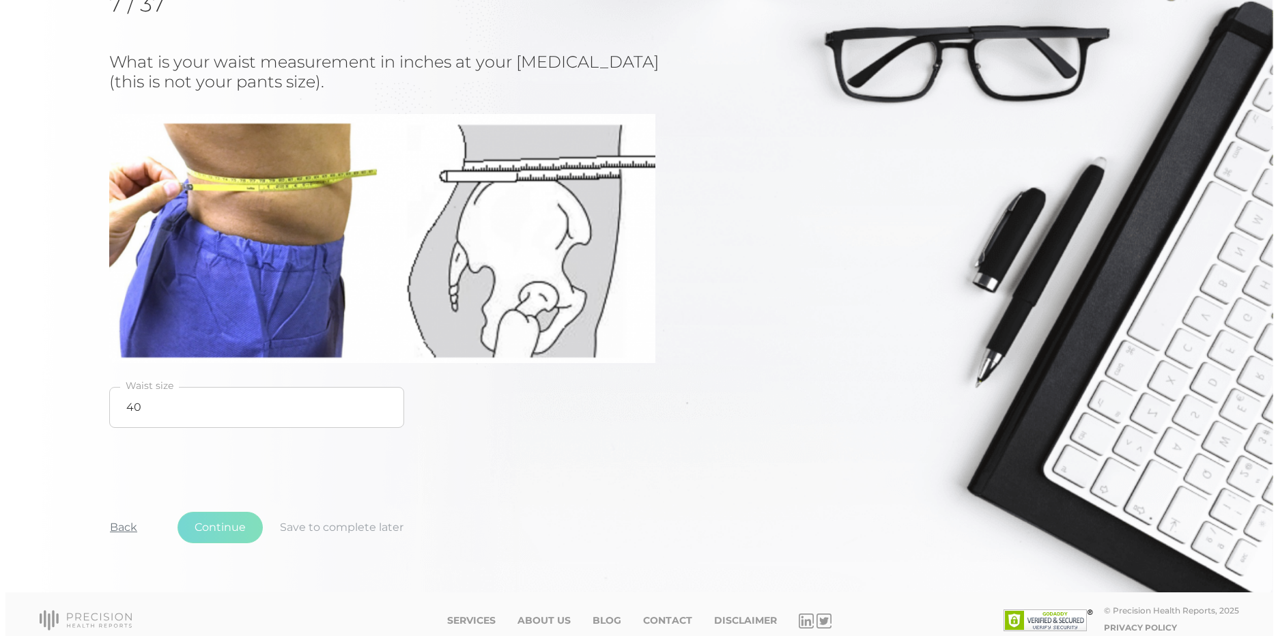
scroll to position [0, 0]
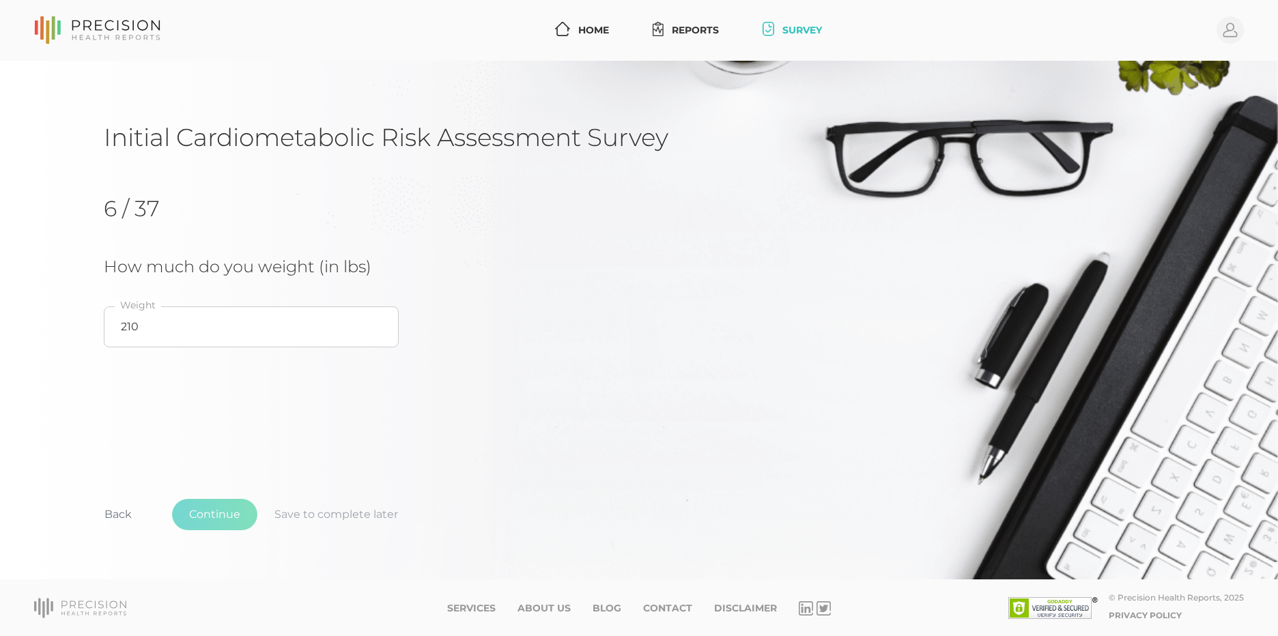
click at [817, 26] on link "Survey" at bounding box center [792, 30] width 70 height 25
click at [352, 519] on span "Continue Save to complete later" at bounding box center [293, 514] width 243 height 31
